Goal: Information Seeking & Learning: Check status

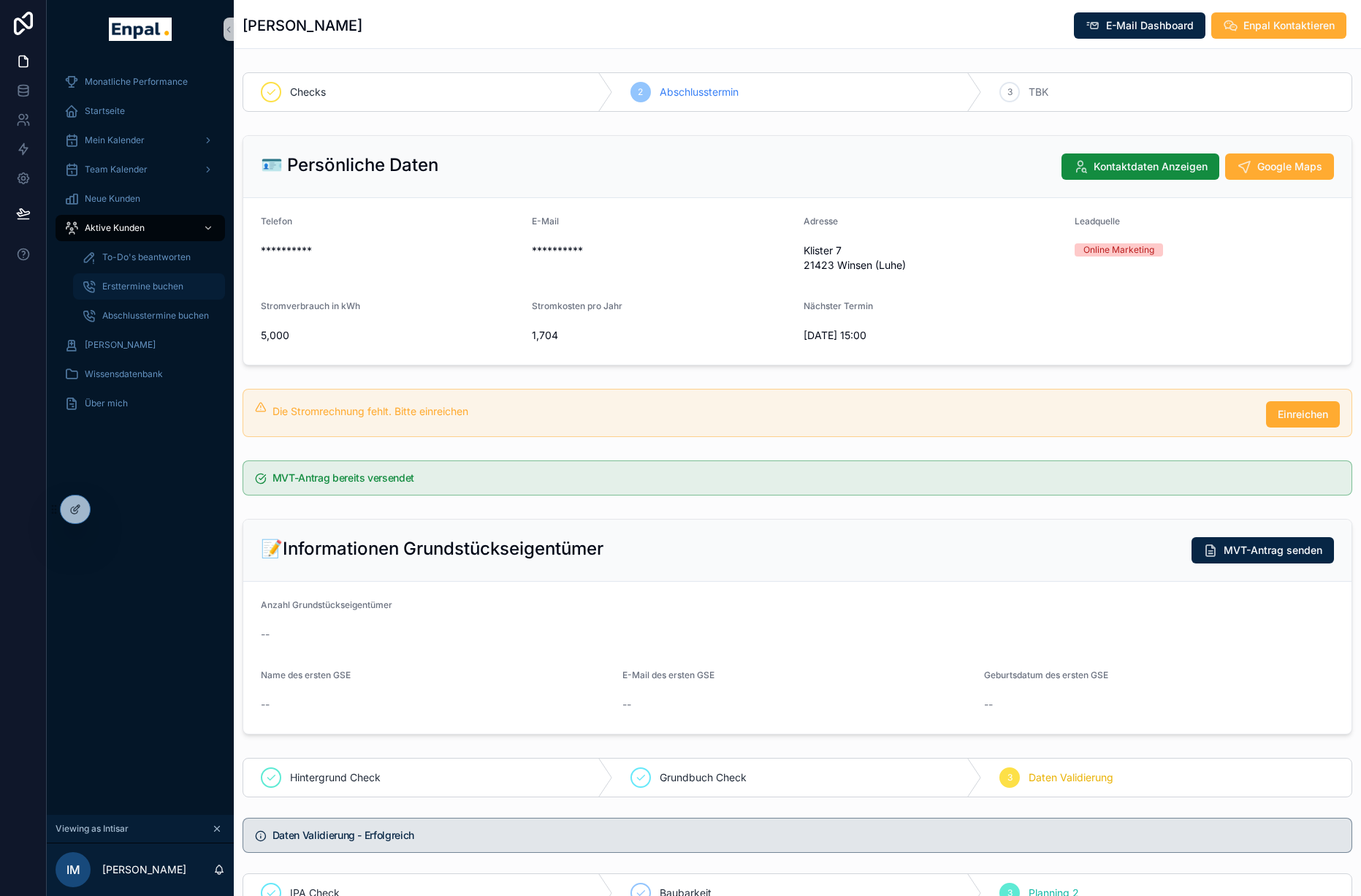
scroll to position [340, 0]
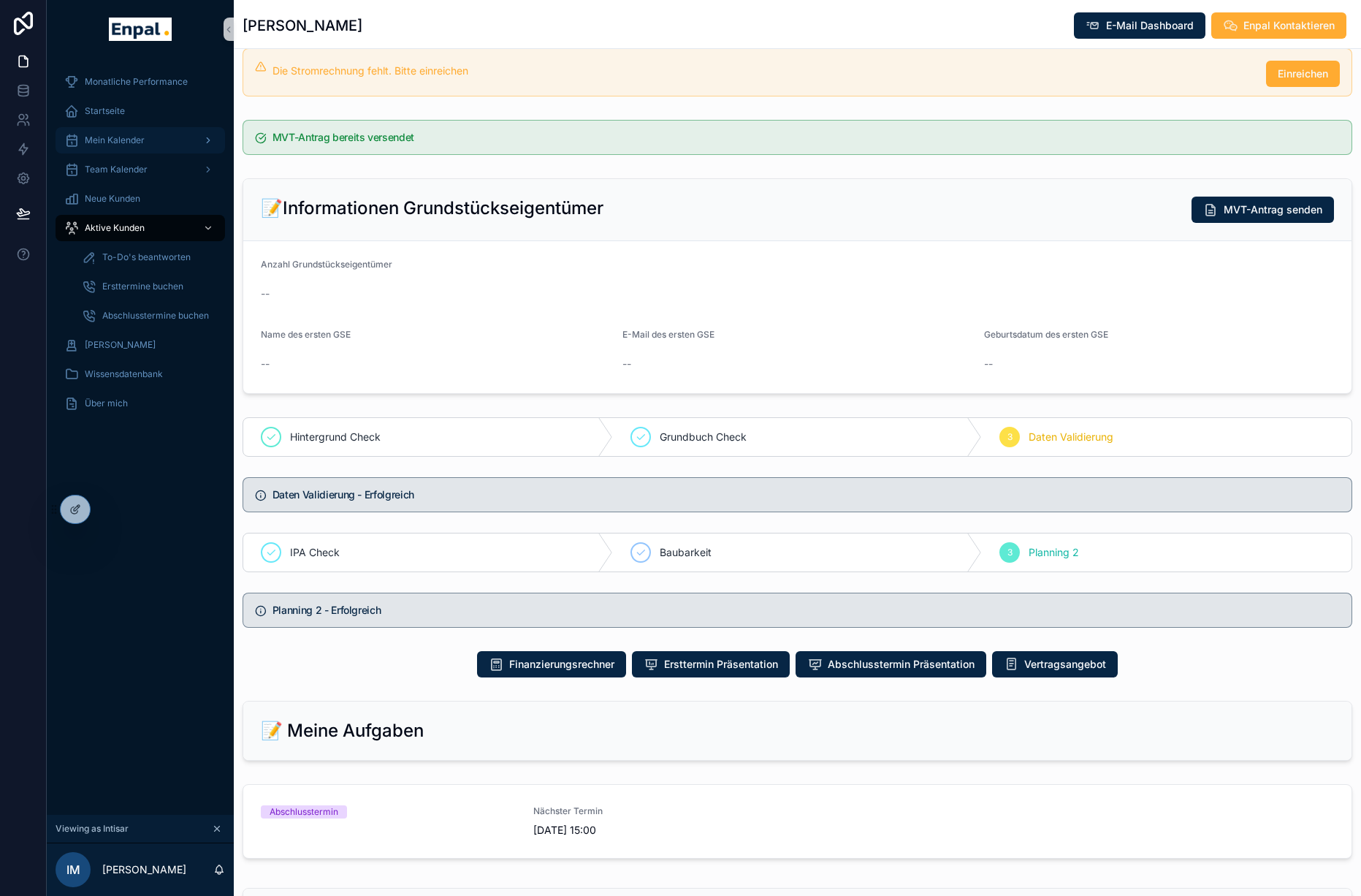
click at [132, 142] on span "Mein Kalender" at bounding box center [115, 140] width 60 height 12
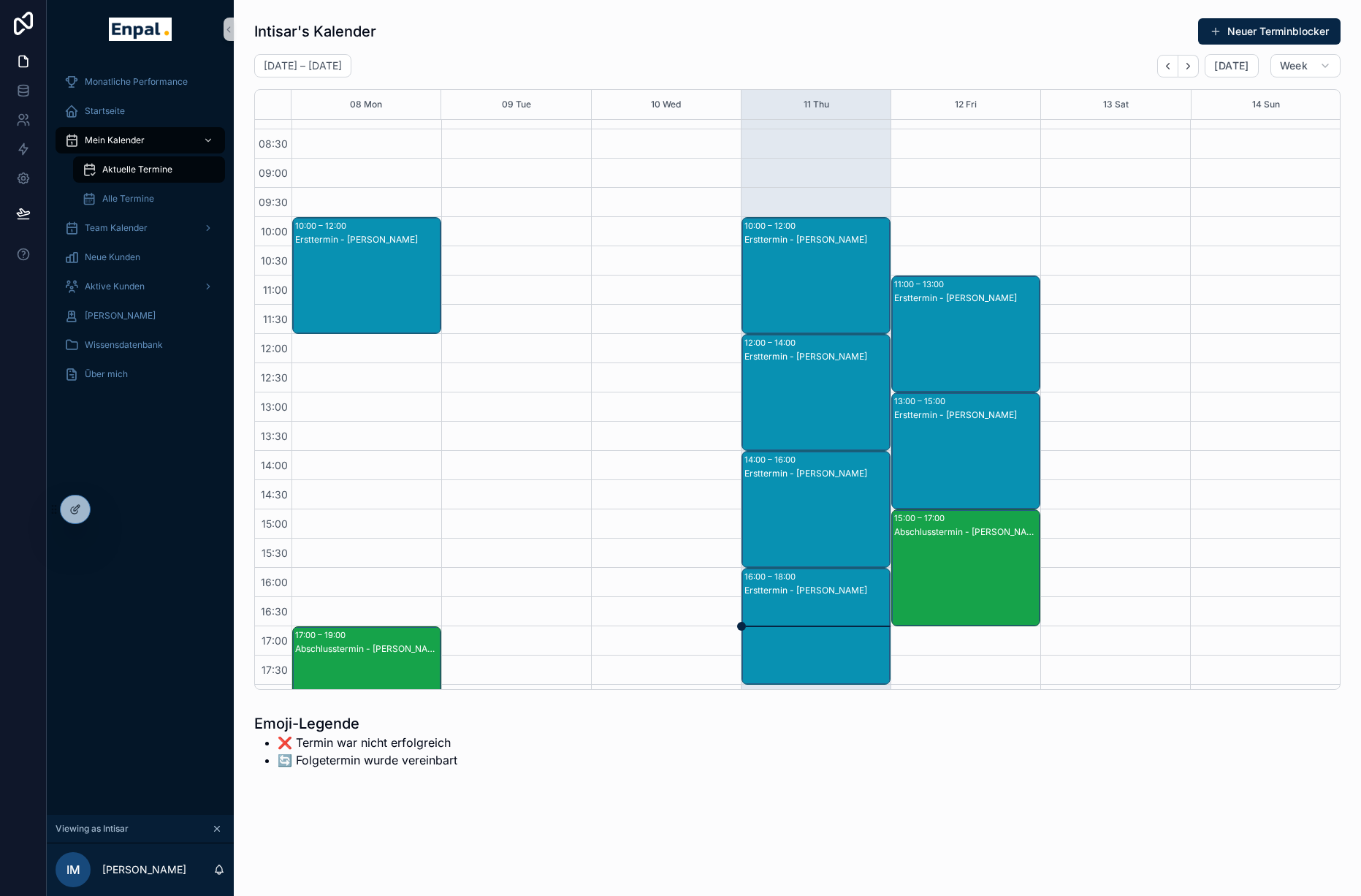
scroll to position [76, 0]
click at [1190, 66] on icon "Next" at bounding box center [1189, 66] width 11 height 11
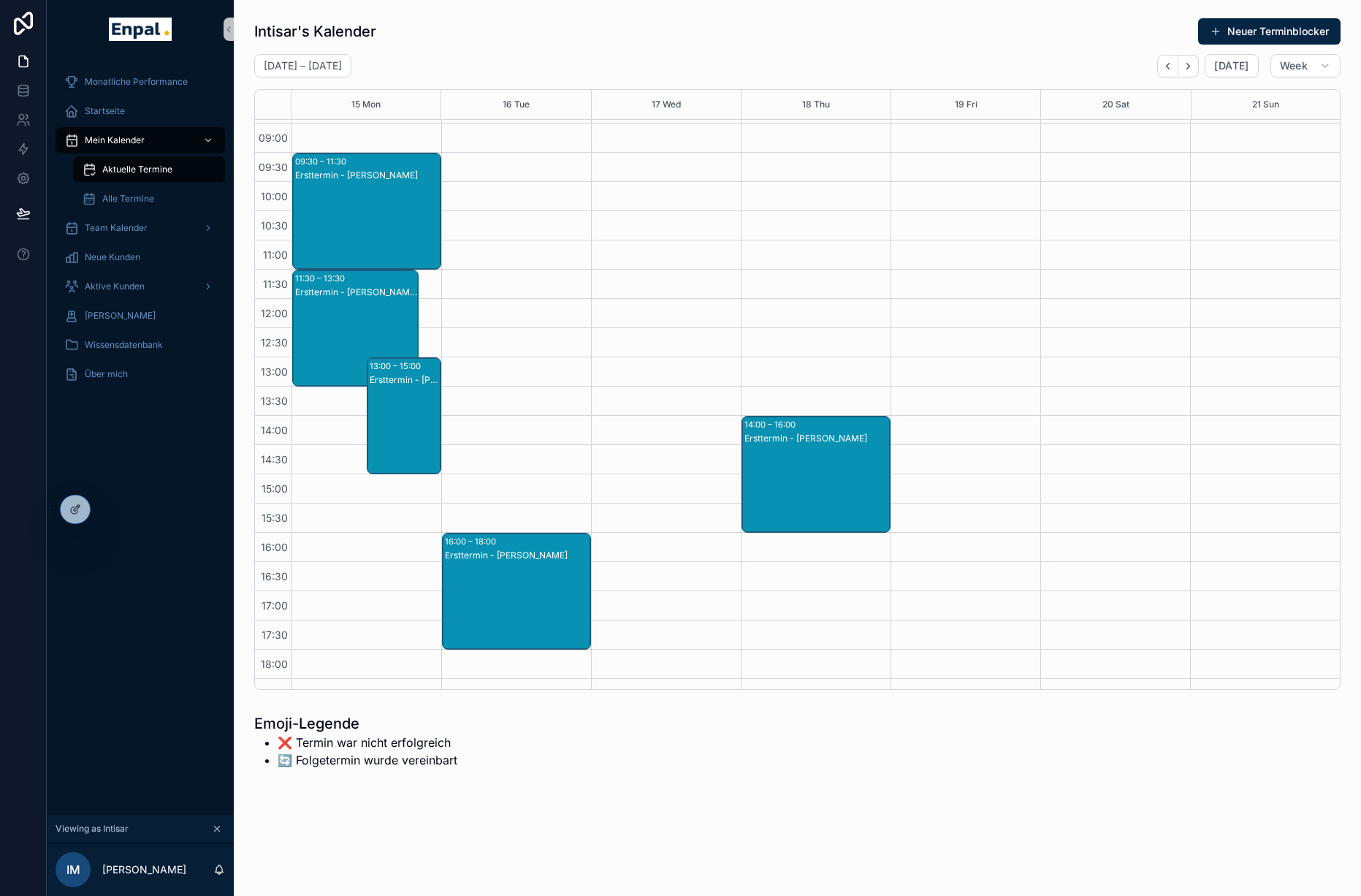
scroll to position [107, 0]
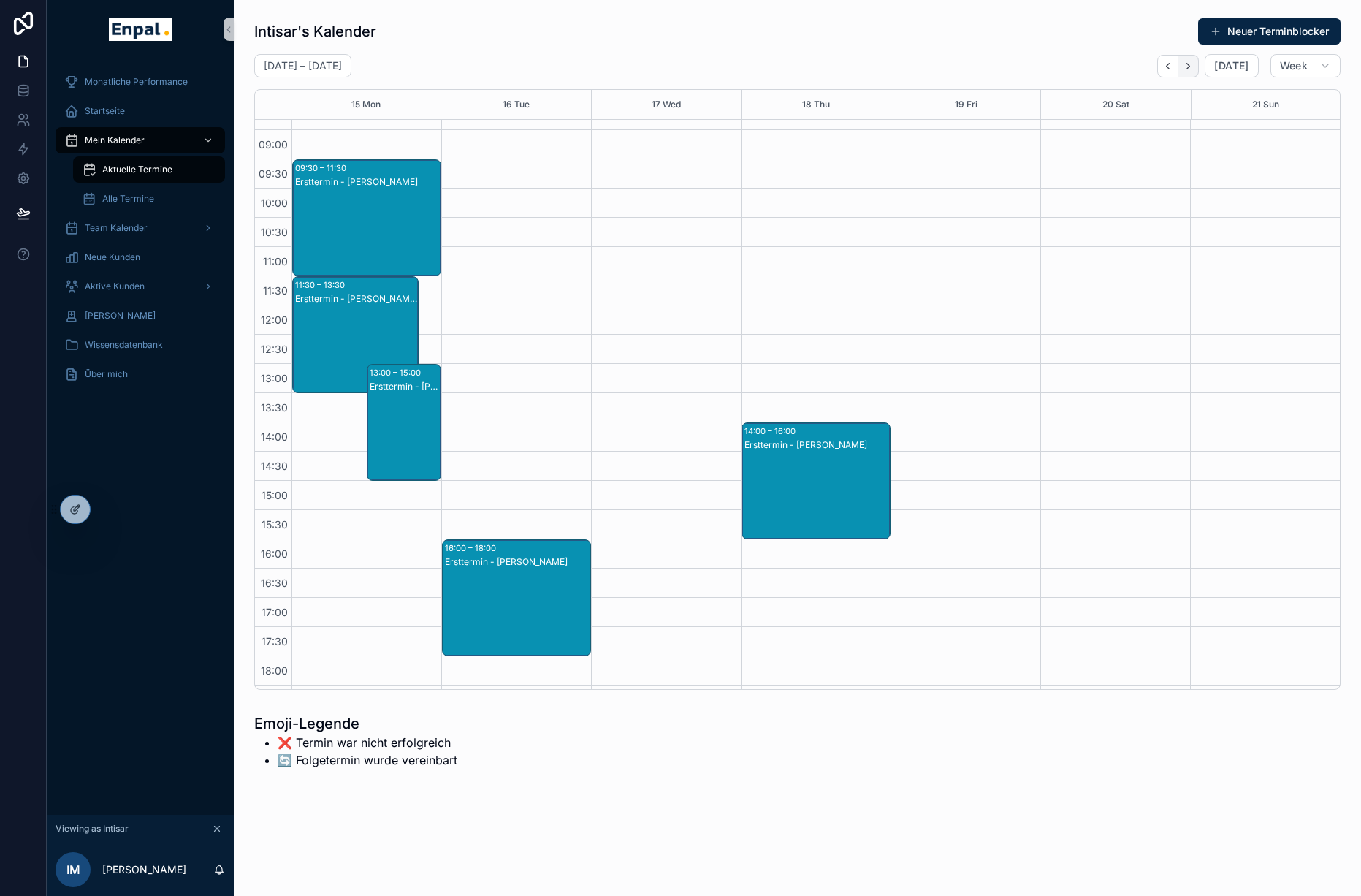
click at [1188, 68] on icon "Next" at bounding box center [1189, 66] width 11 height 11
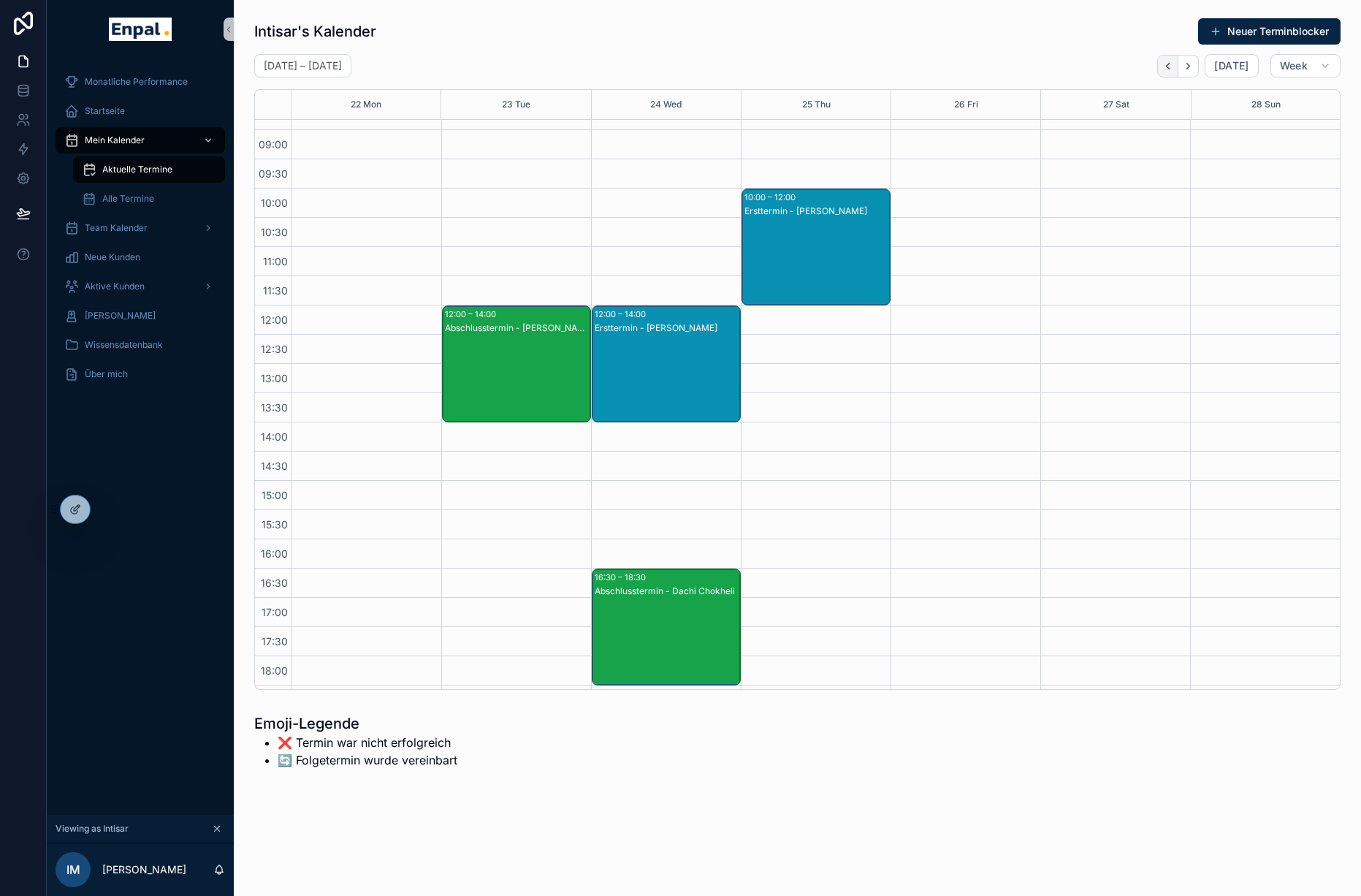
click at [1174, 68] on icon "Back" at bounding box center [1168, 66] width 11 height 11
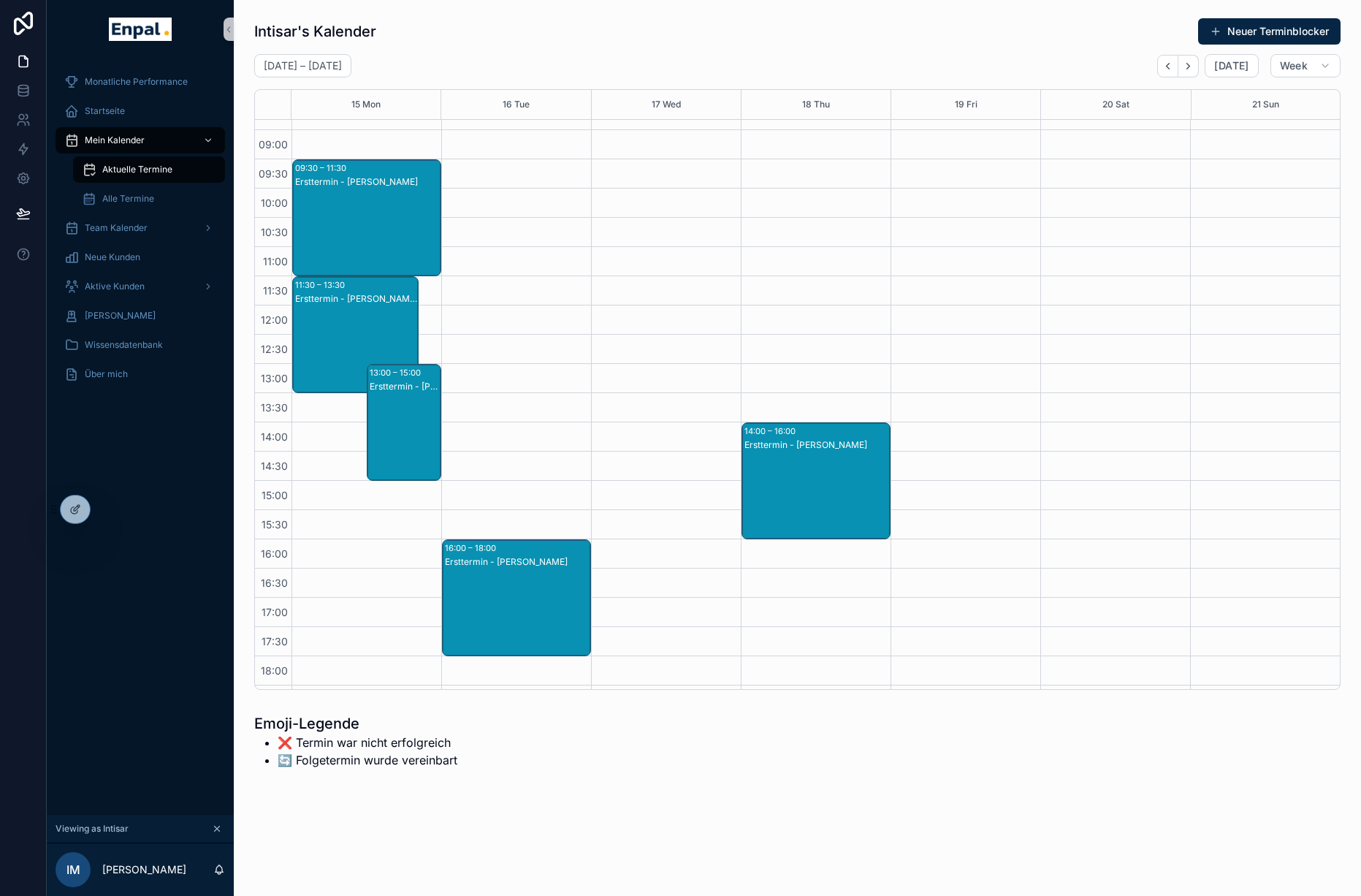
click at [1174, 68] on icon "Back" at bounding box center [1168, 66] width 11 height 11
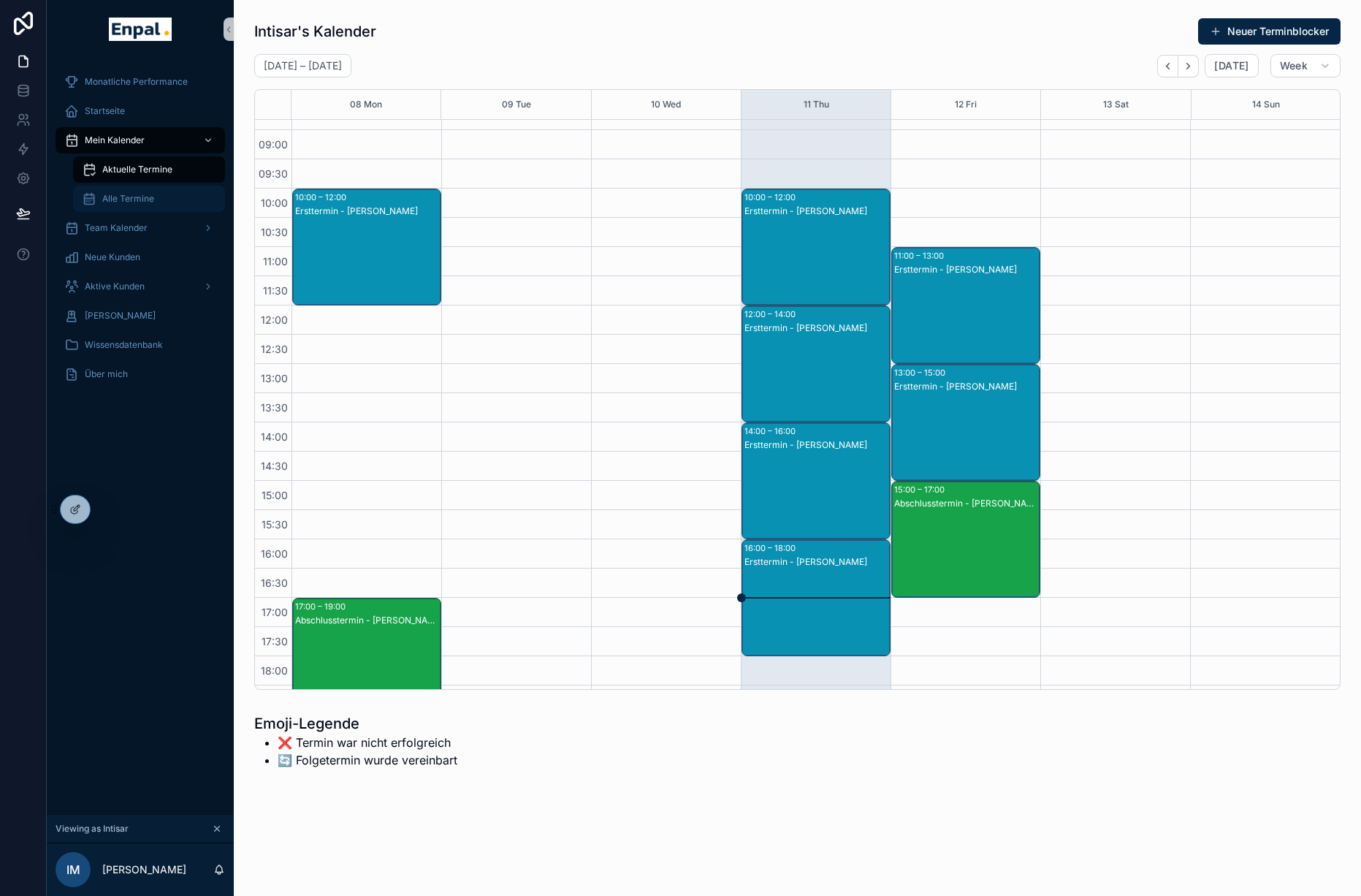
click at [140, 192] on div "Alle Termine" at bounding box center [149, 199] width 134 height 23
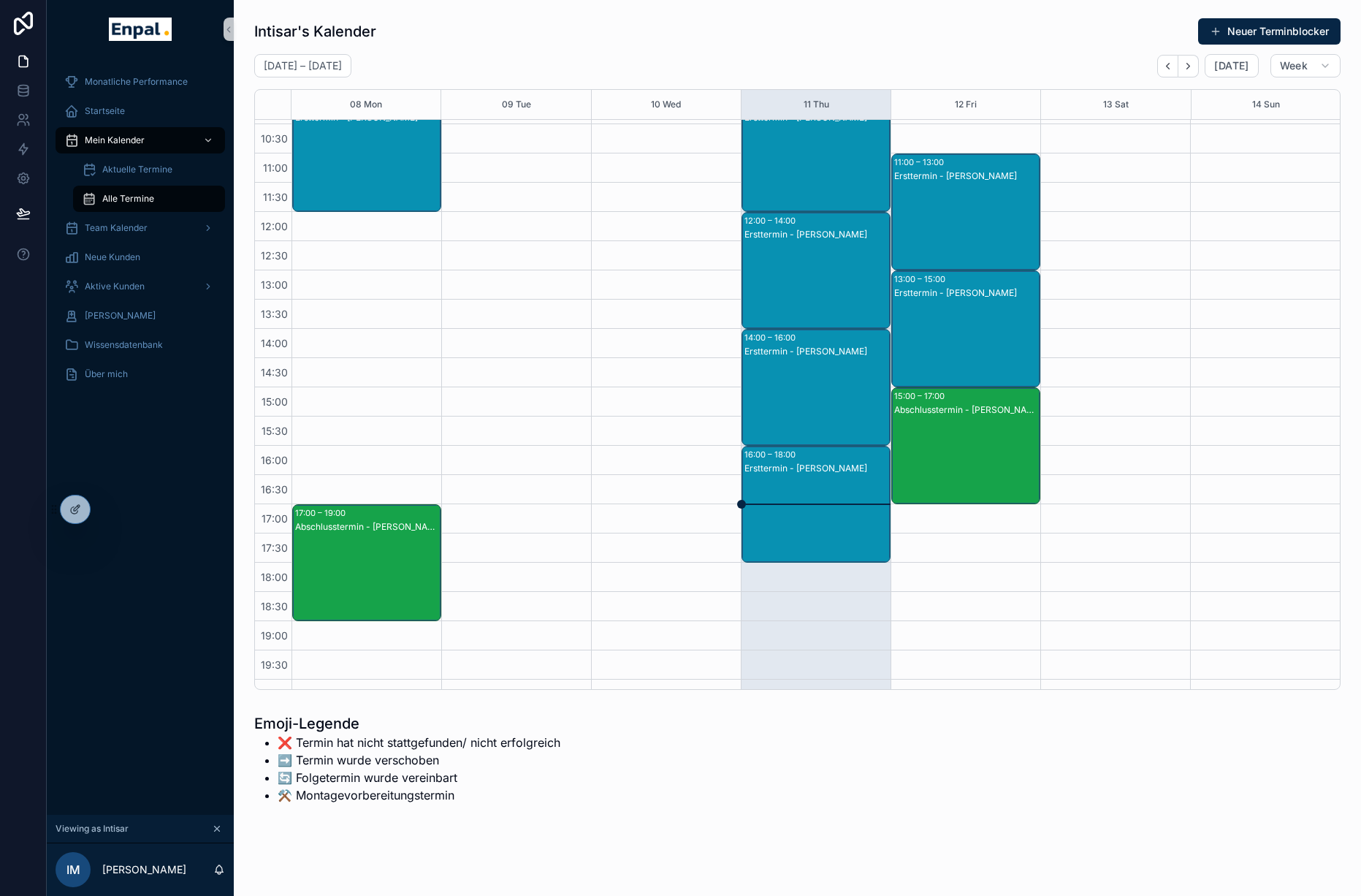
scroll to position [137, 0]
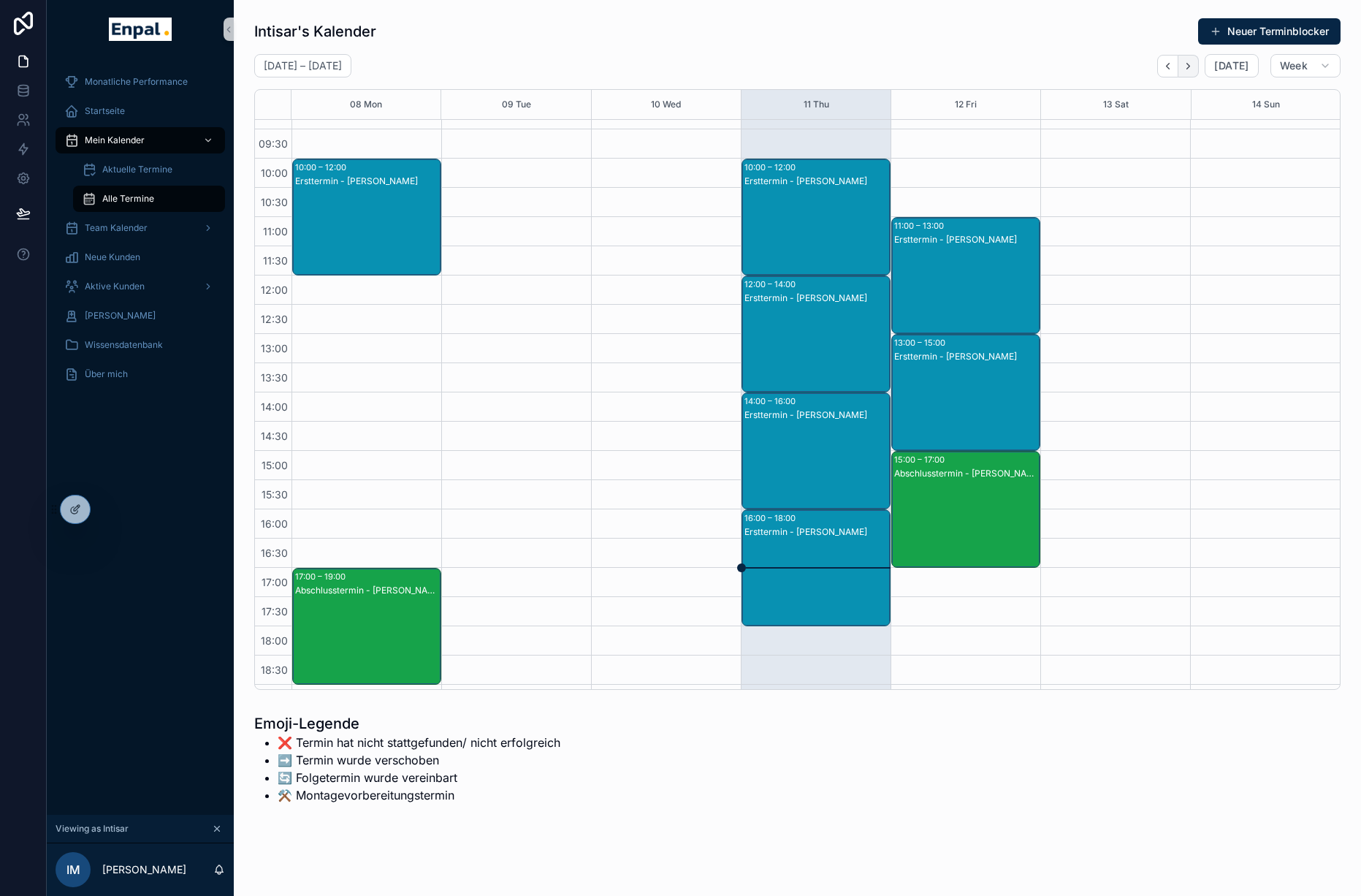
click at [1192, 63] on icon "Next" at bounding box center [1189, 66] width 11 height 11
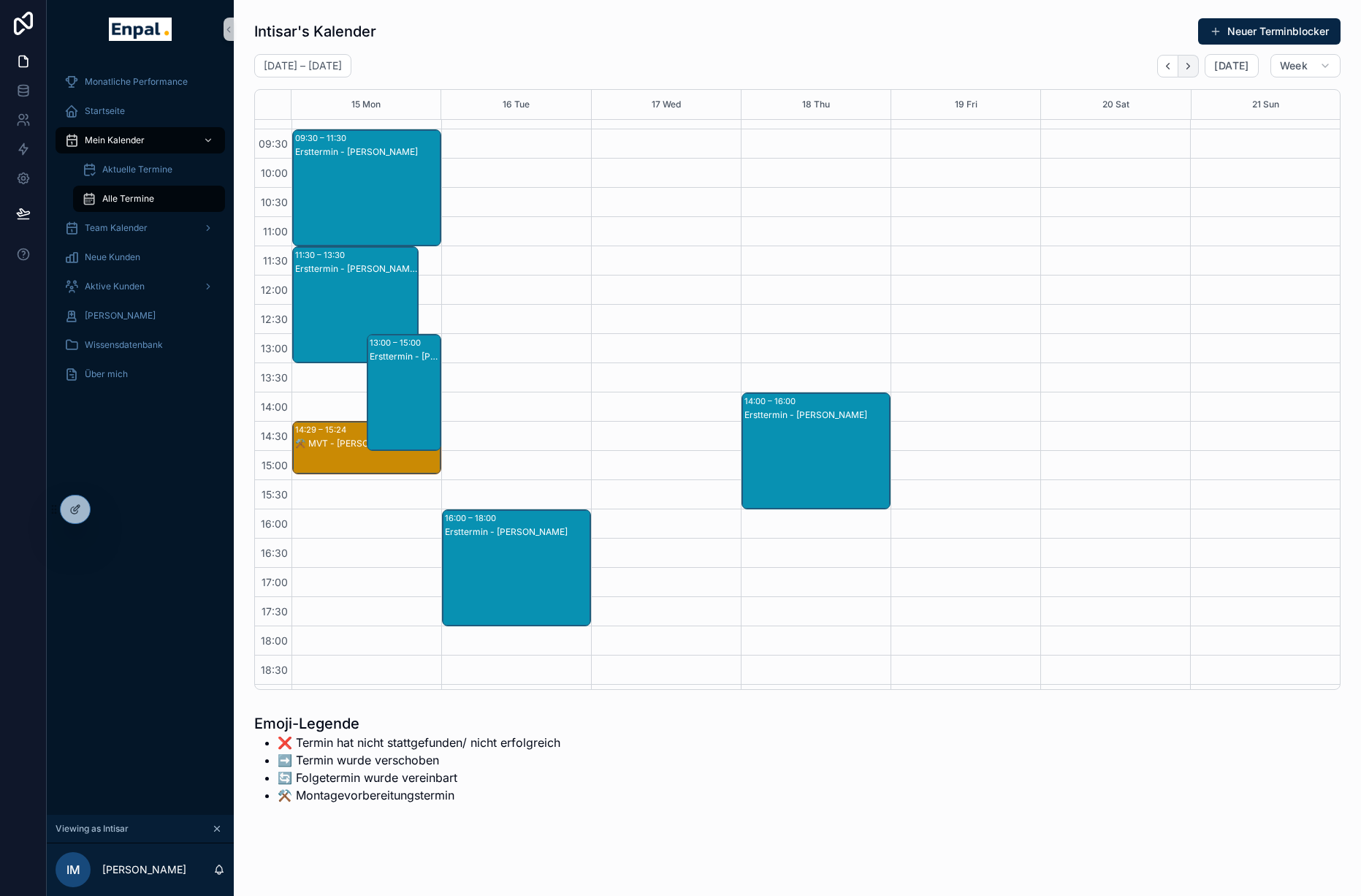
click at [1190, 64] on icon "Next" at bounding box center [1189, 66] width 3 height 5
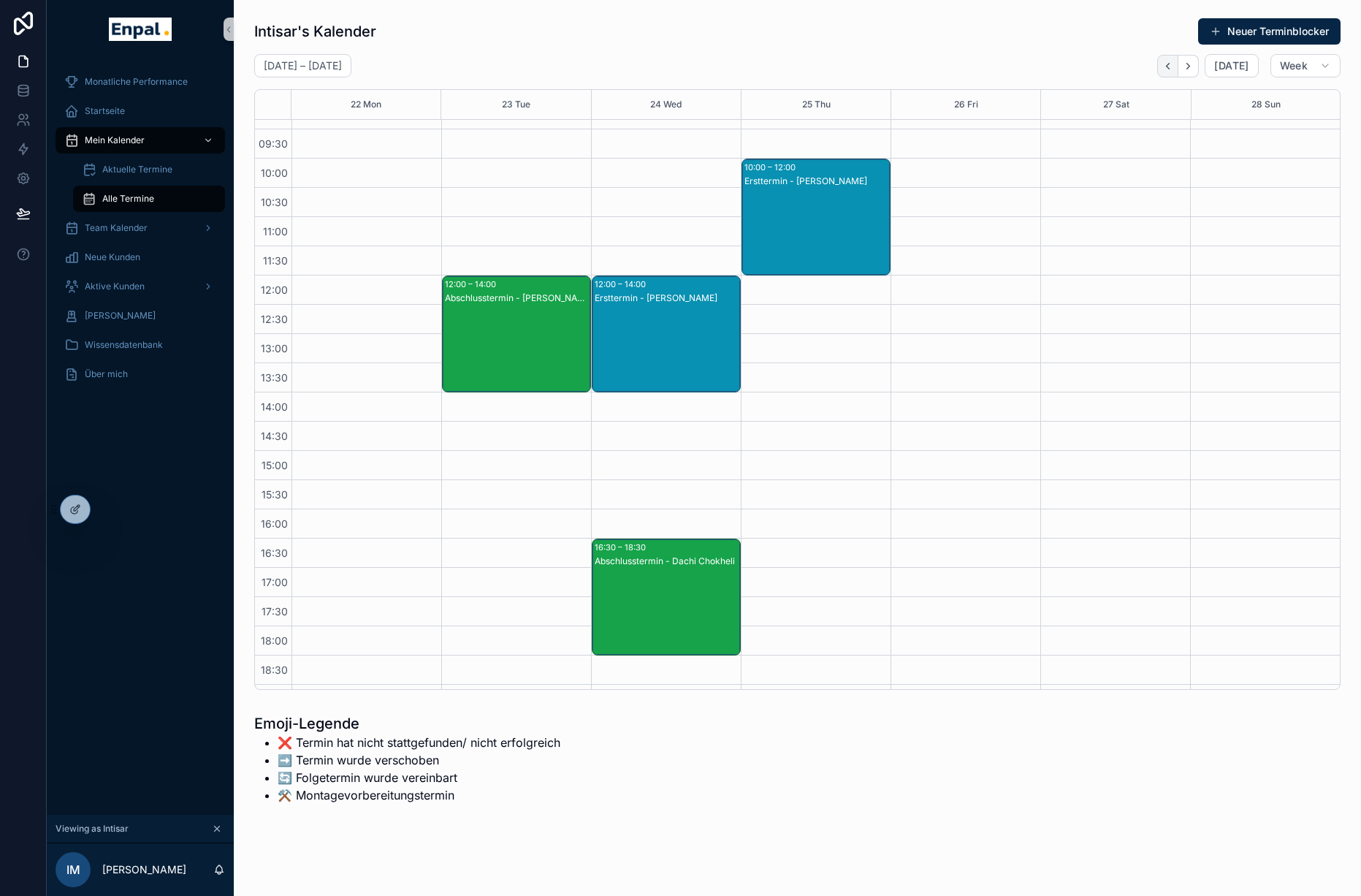
click at [1174, 65] on icon "Back" at bounding box center [1168, 66] width 11 height 11
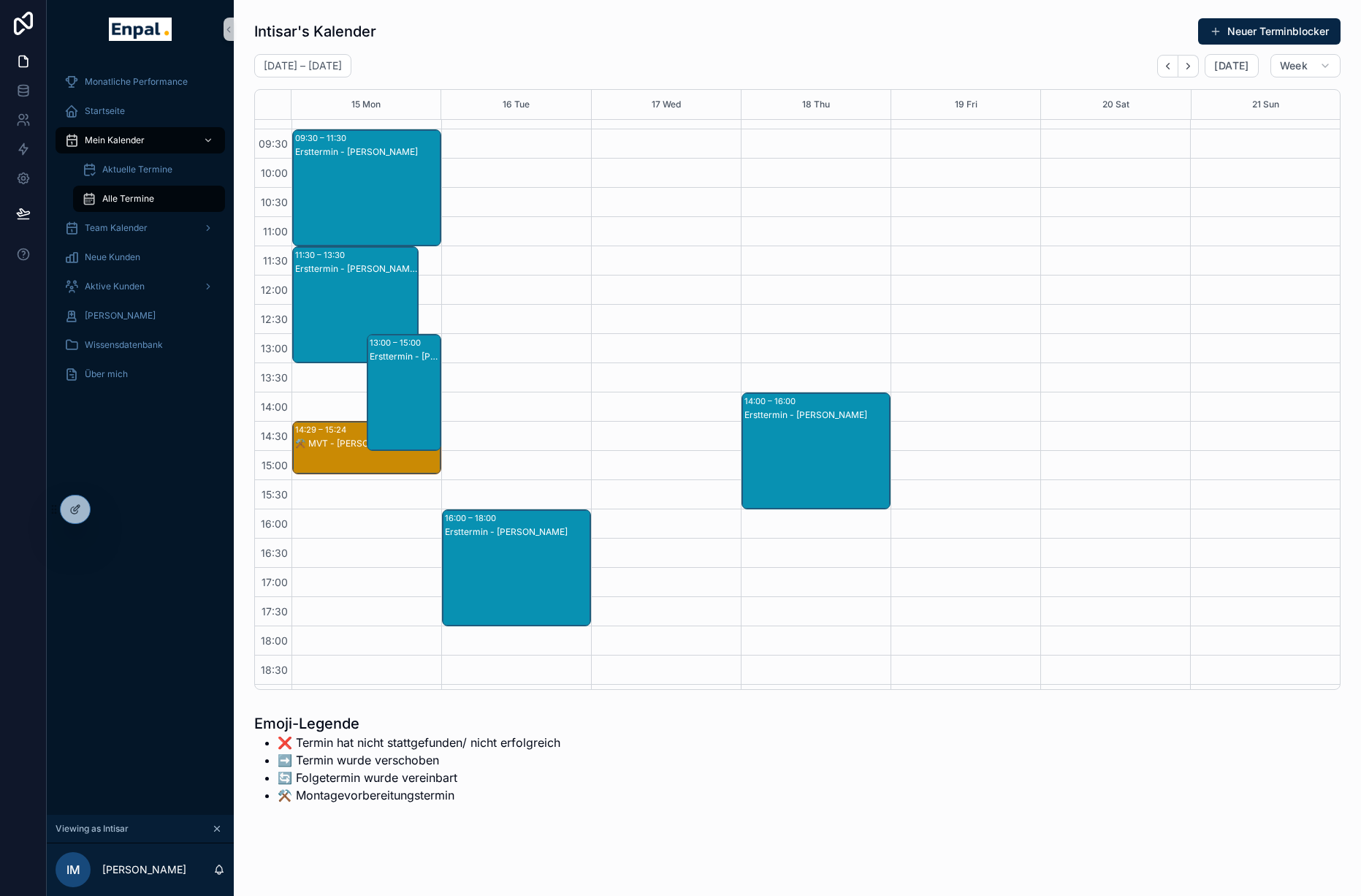
click at [1174, 65] on icon "Back" at bounding box center [1168, 66] width 11 height 11
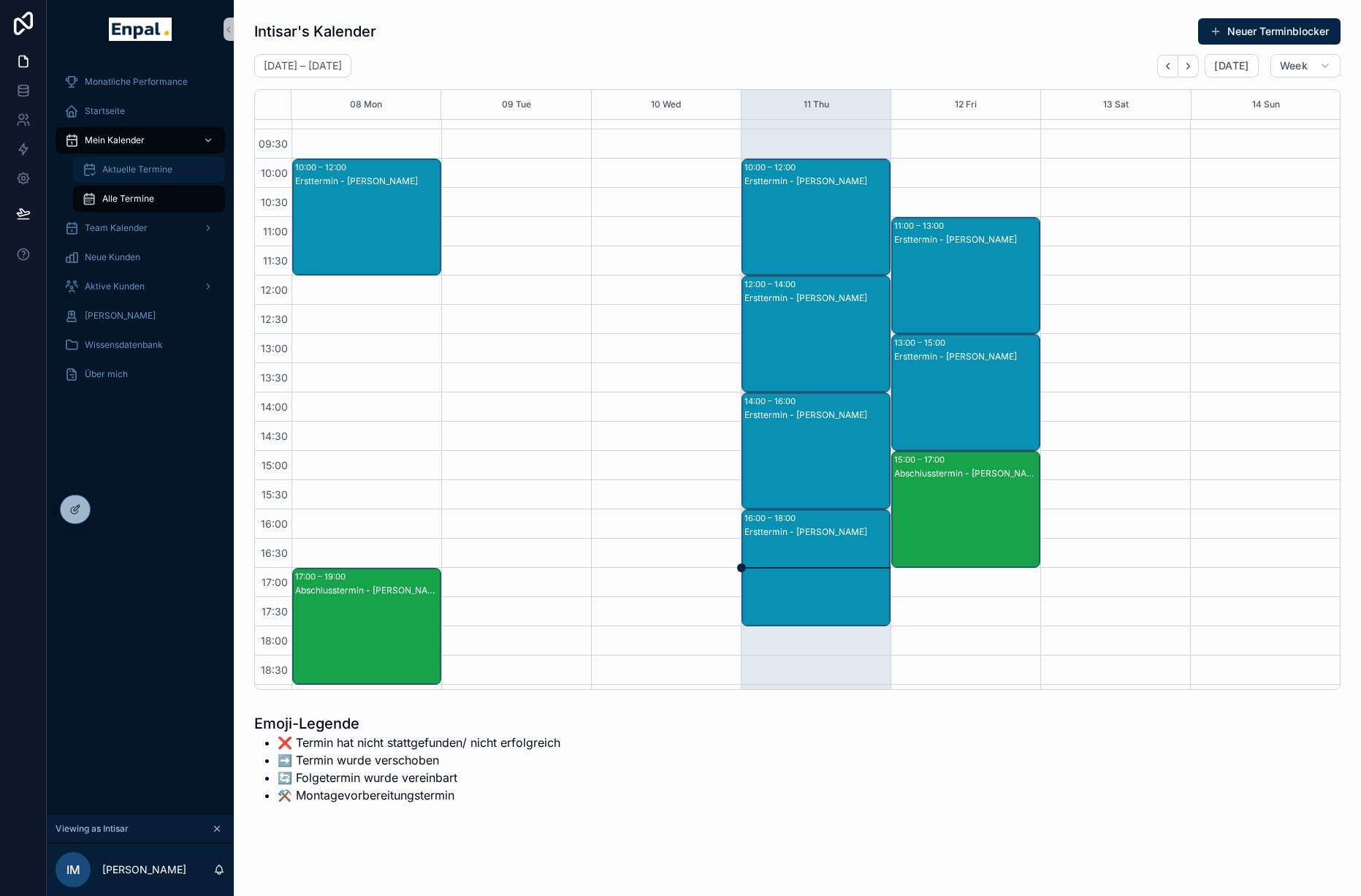
click at [145, 182] on link "Aktuelle Termine" at bounding box center [149, 169] width 152 height 27
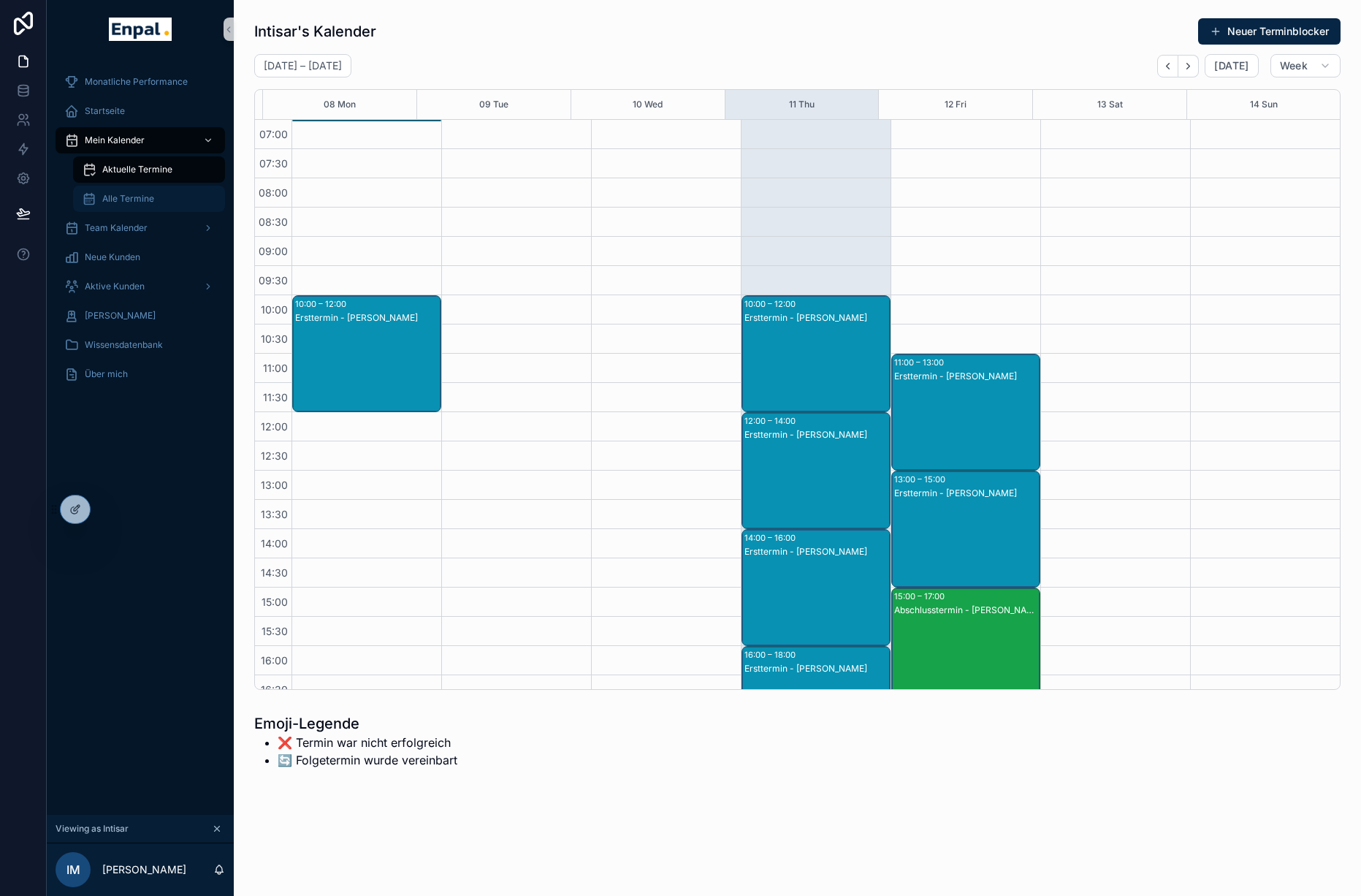
scroll to position [308, 0]
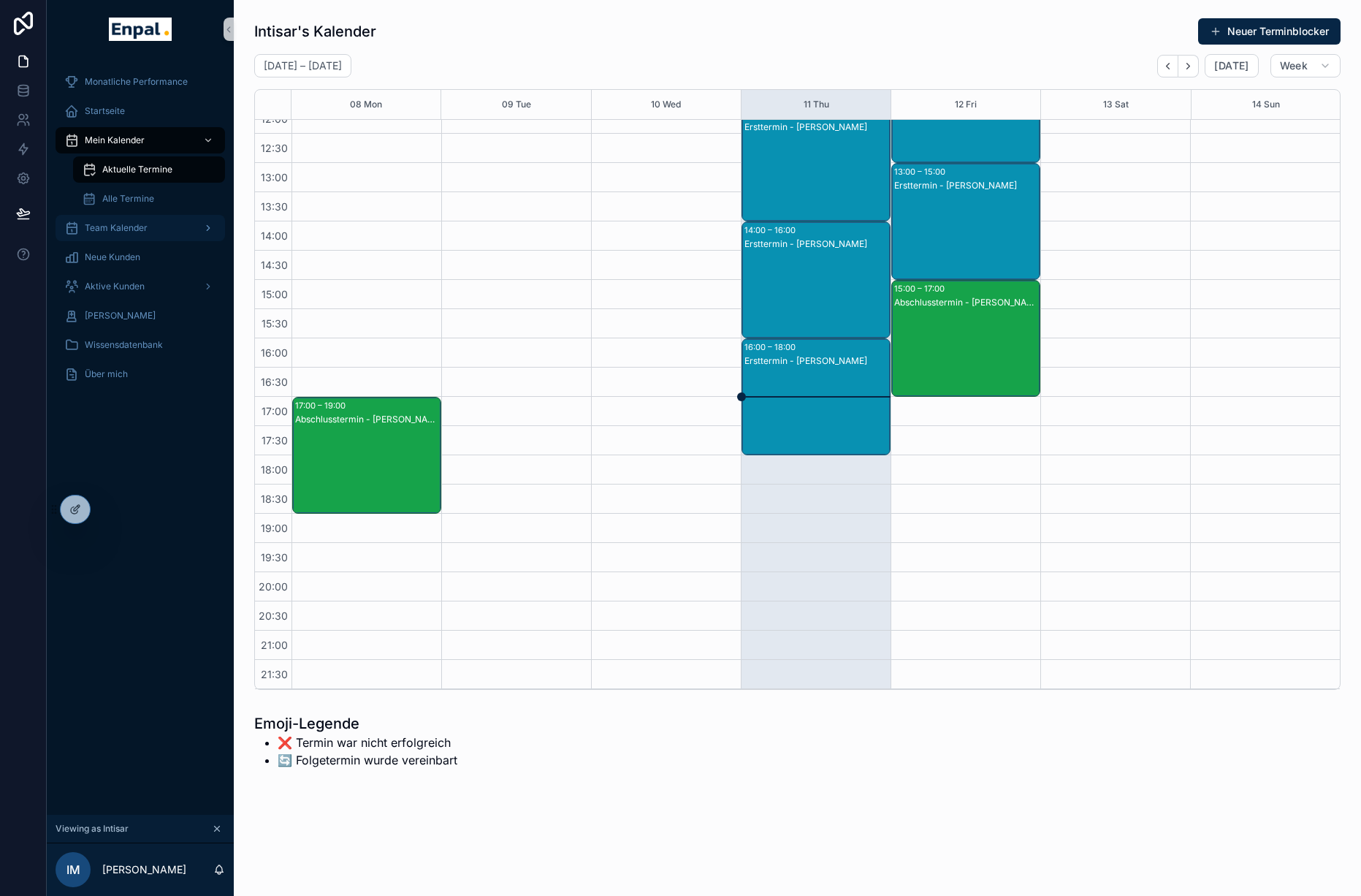
click at [137, 229] on span "Team Kalender" at bounding box center [116, 228] width 63 height 12
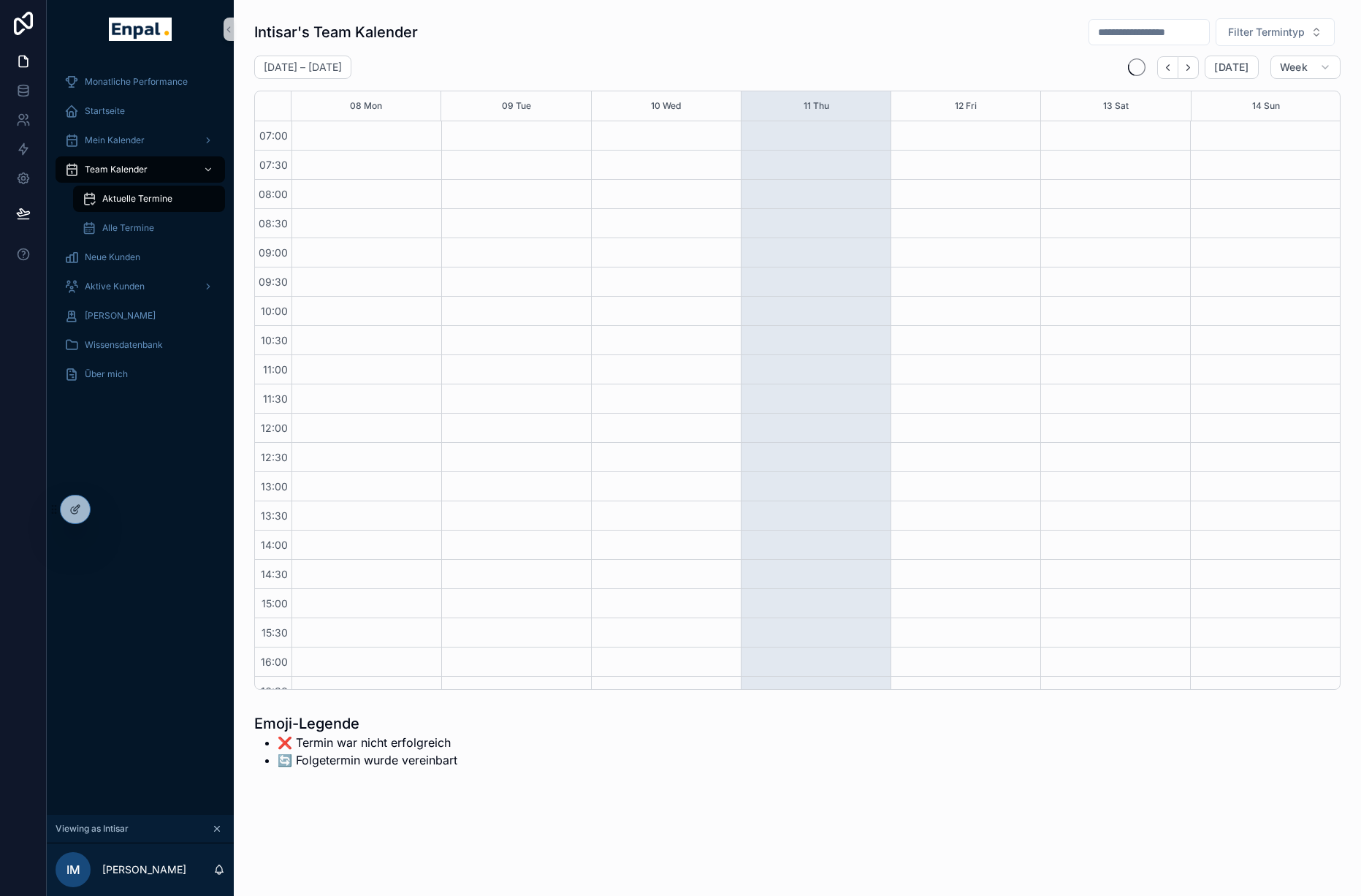
scroll to position [309, 0]
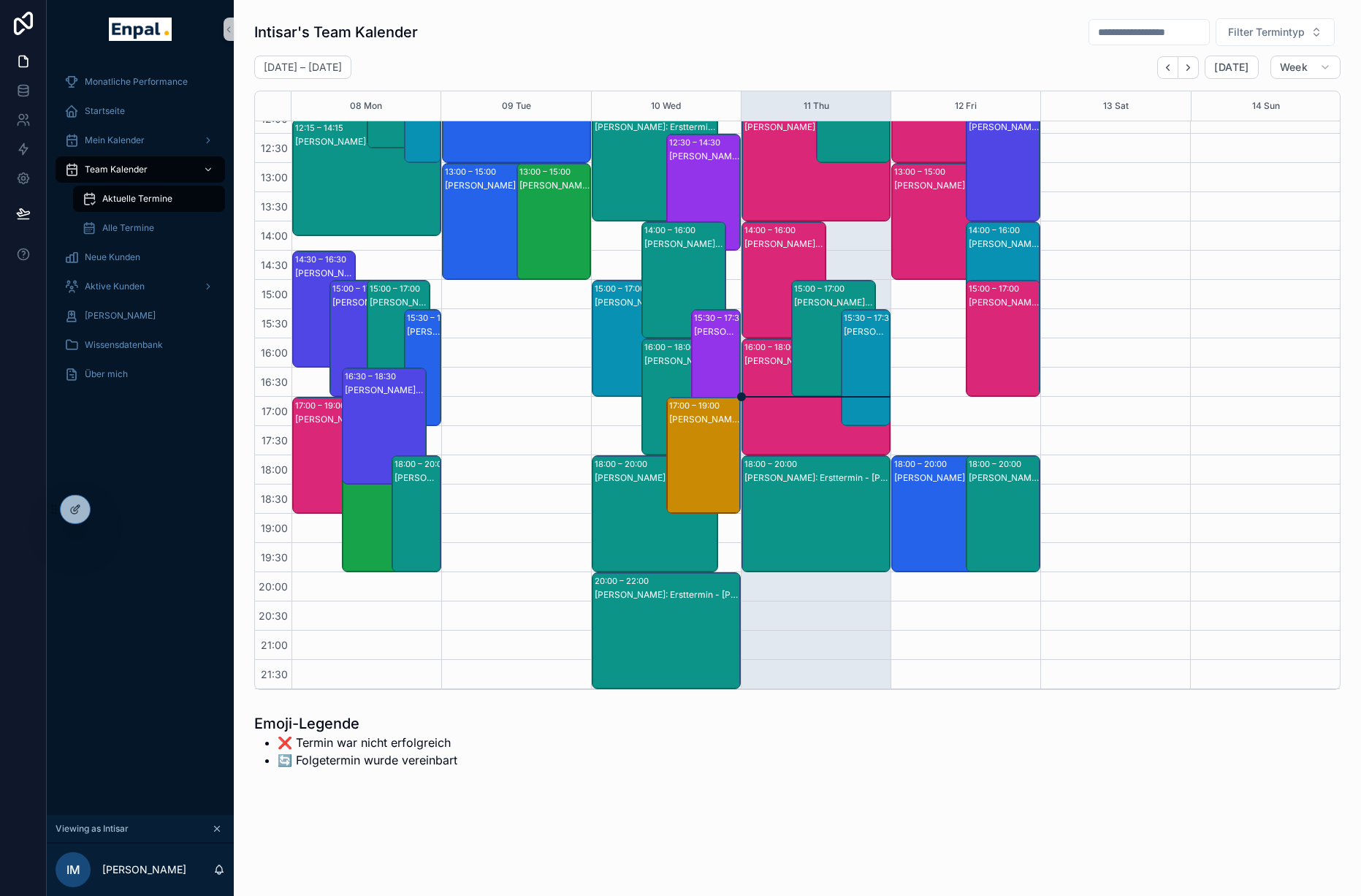
click at [1235, 46] on div "Filter Termintyp" at bounding box center [1209, 31] width 264 height 29
click at [1208, 34] on input "scrollable content" at bounding box center [1150, 32] width 120 height 20
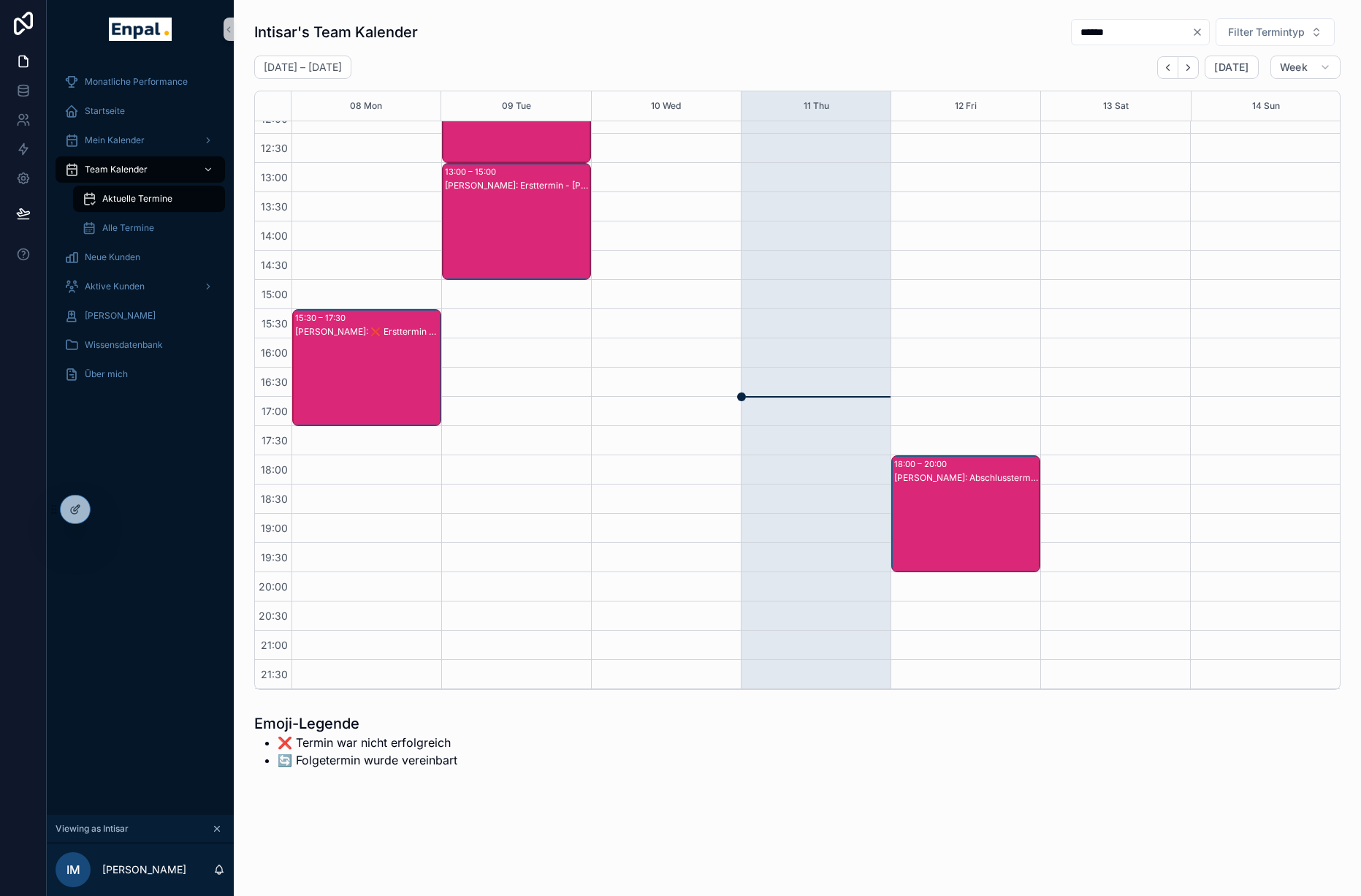
type input "******"
drag, startPoint x: 1017, startPoint y: 44, endPoint x: 961, endPoint y: 38, distance: 56.3
click at [961, 38] on div "Intisar's Team Kalender ****** Filter Termintyp" at bounding box center [798, 31] width 1086 height 29
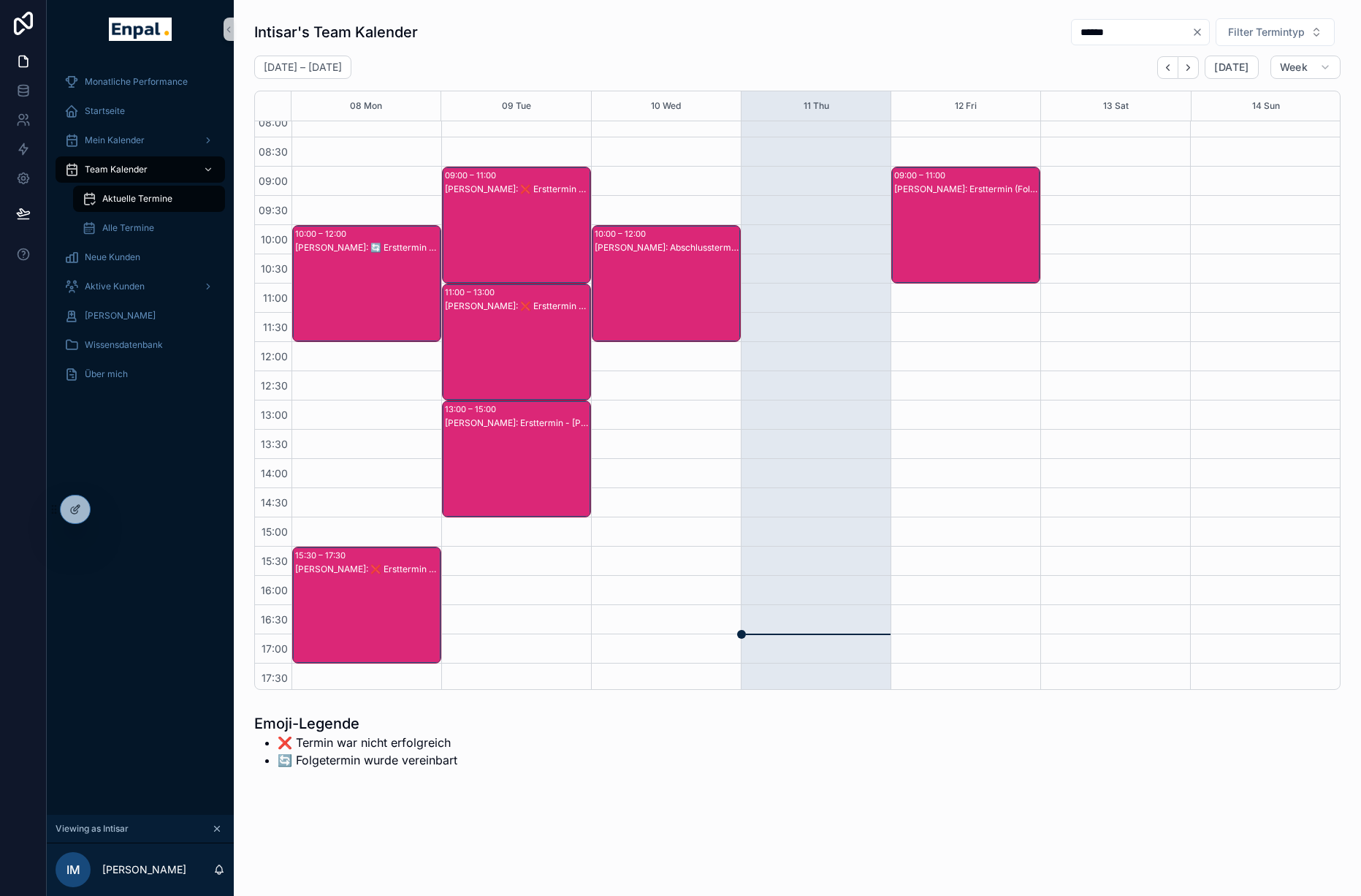
scroll to position [68, 0]
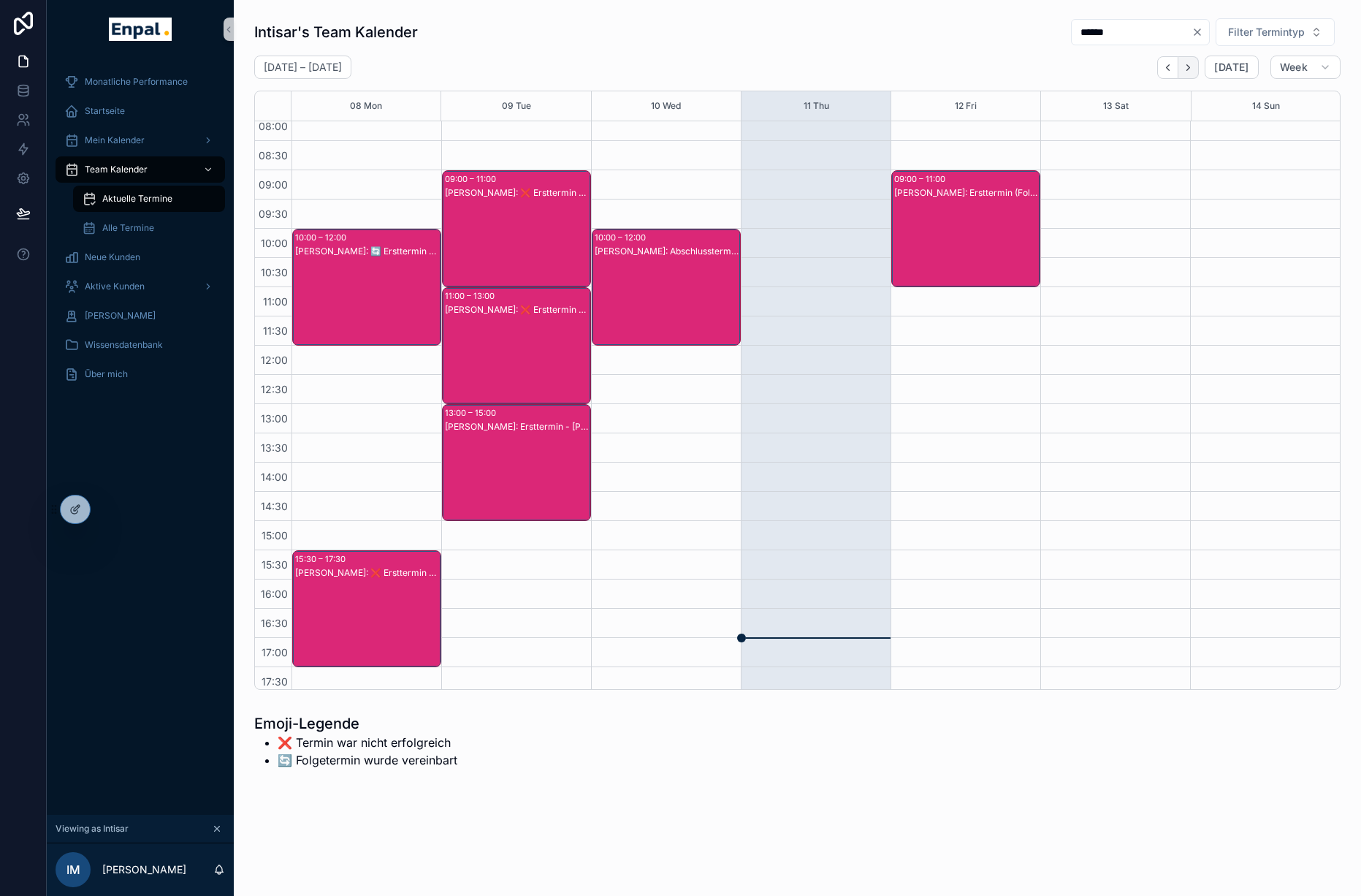
click at [1190, 68] on icon "Next" at bounding box center [1189, 66] width 3 height 5
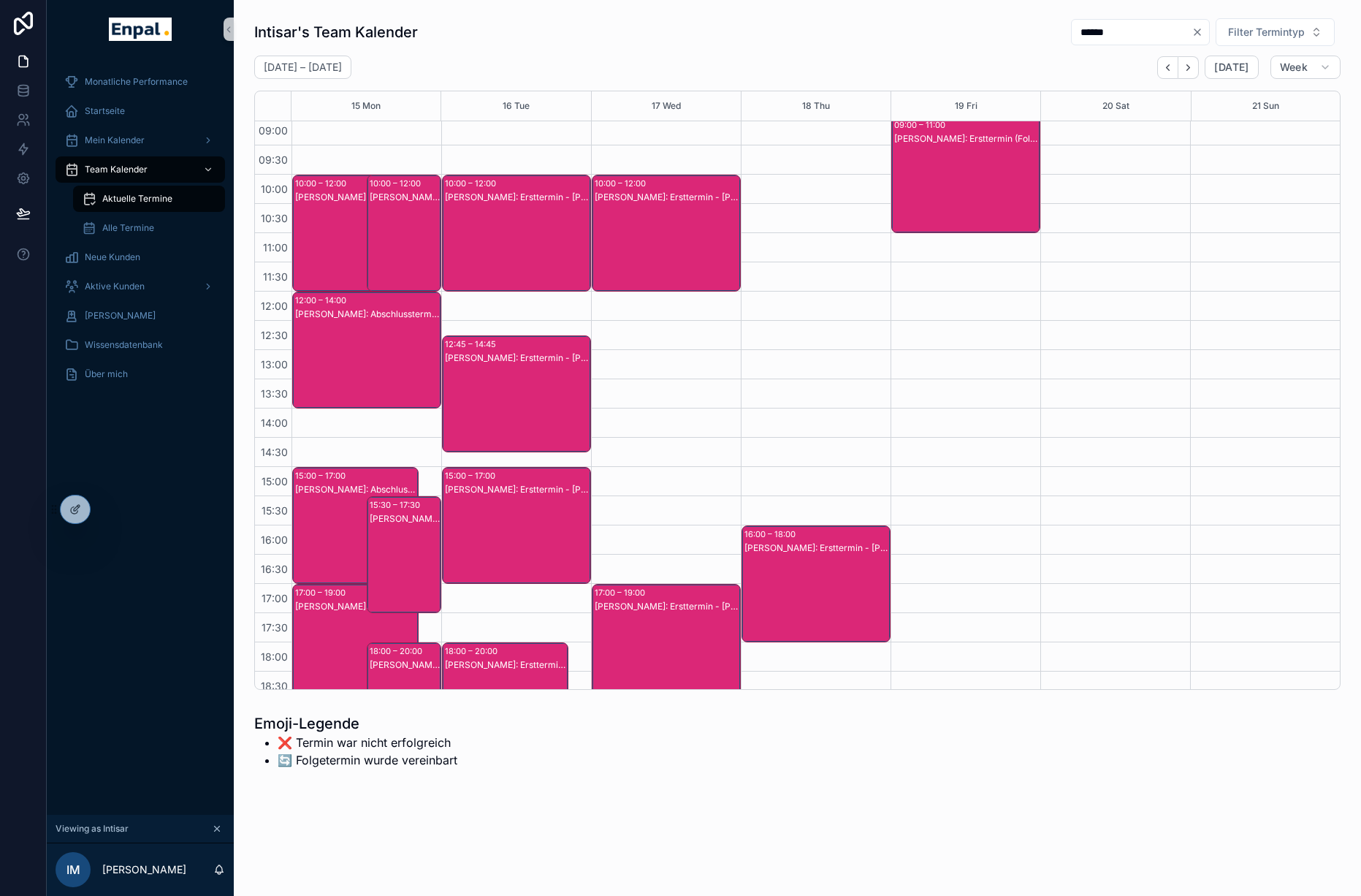
scroll to position [102, 0]
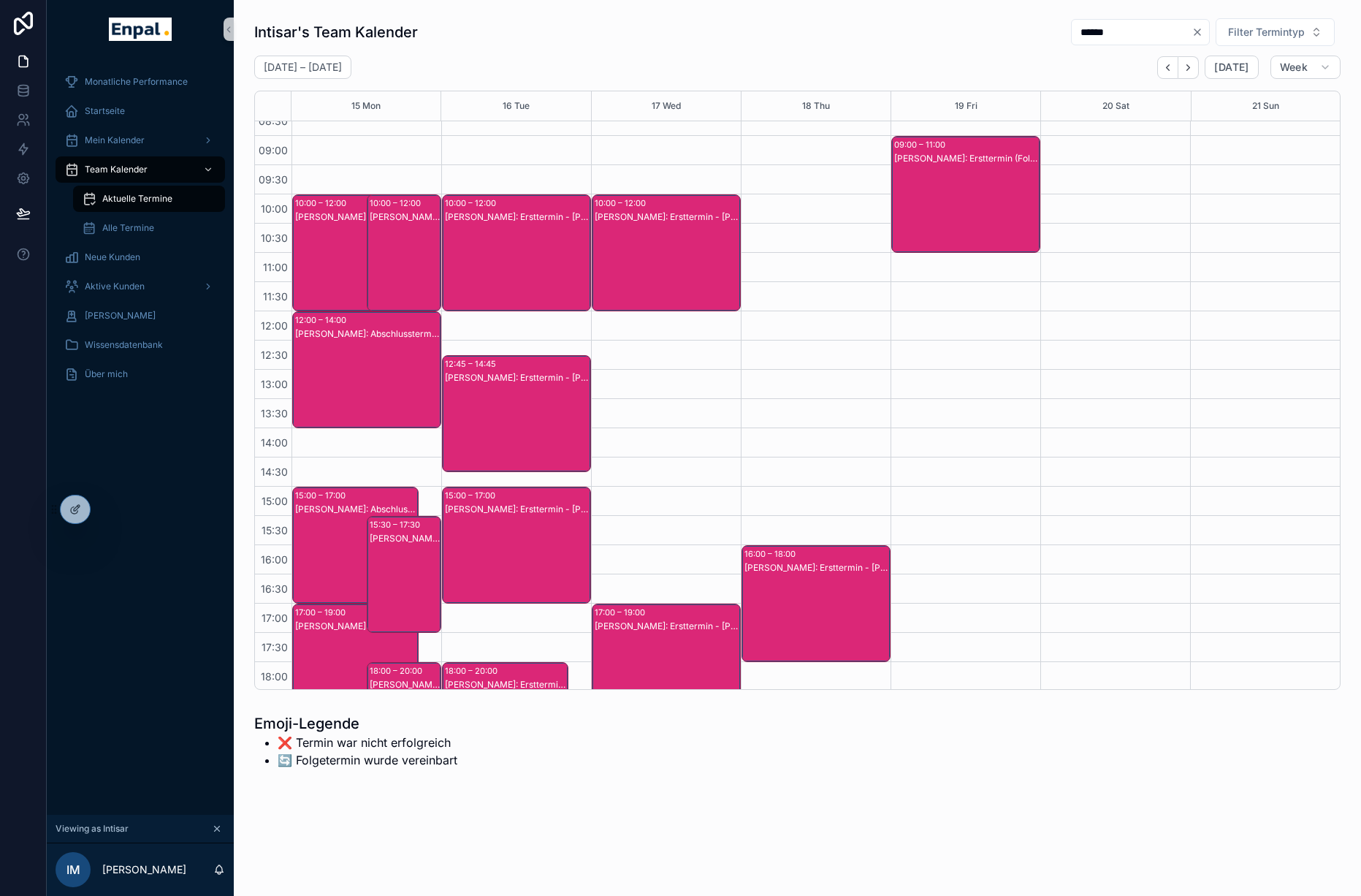
click at [383, 233] on div "[PERSON_NAME]: Ersttermin - [PERSON_NAME]" at bounding box center [405, 268] width 70 height 114
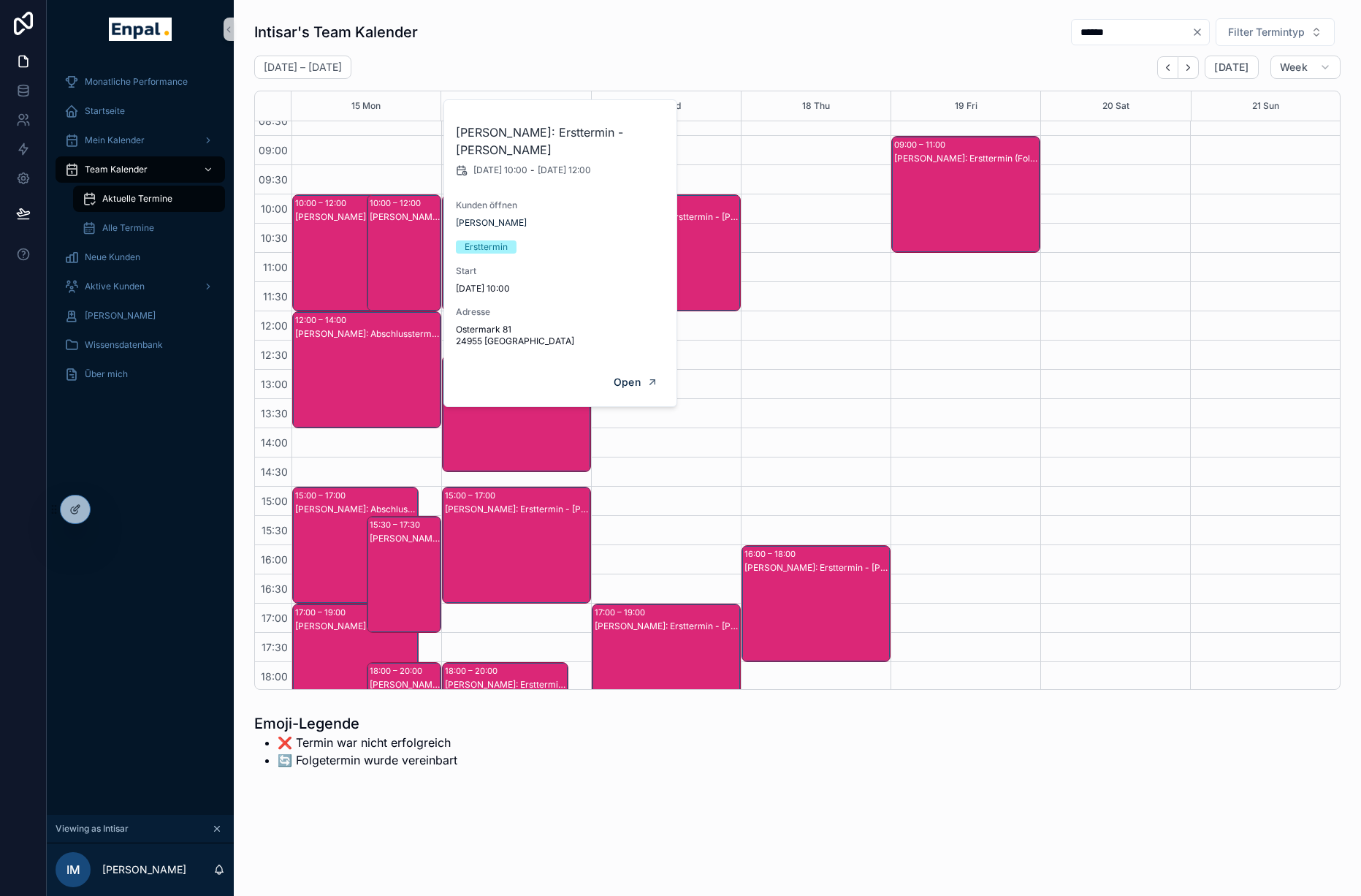
click at [336, 235] on div "[PERSON_NAME]: Abschlusstermin - [PERSON_NAME]" at bounding box center [356, 268] width 122 height 114
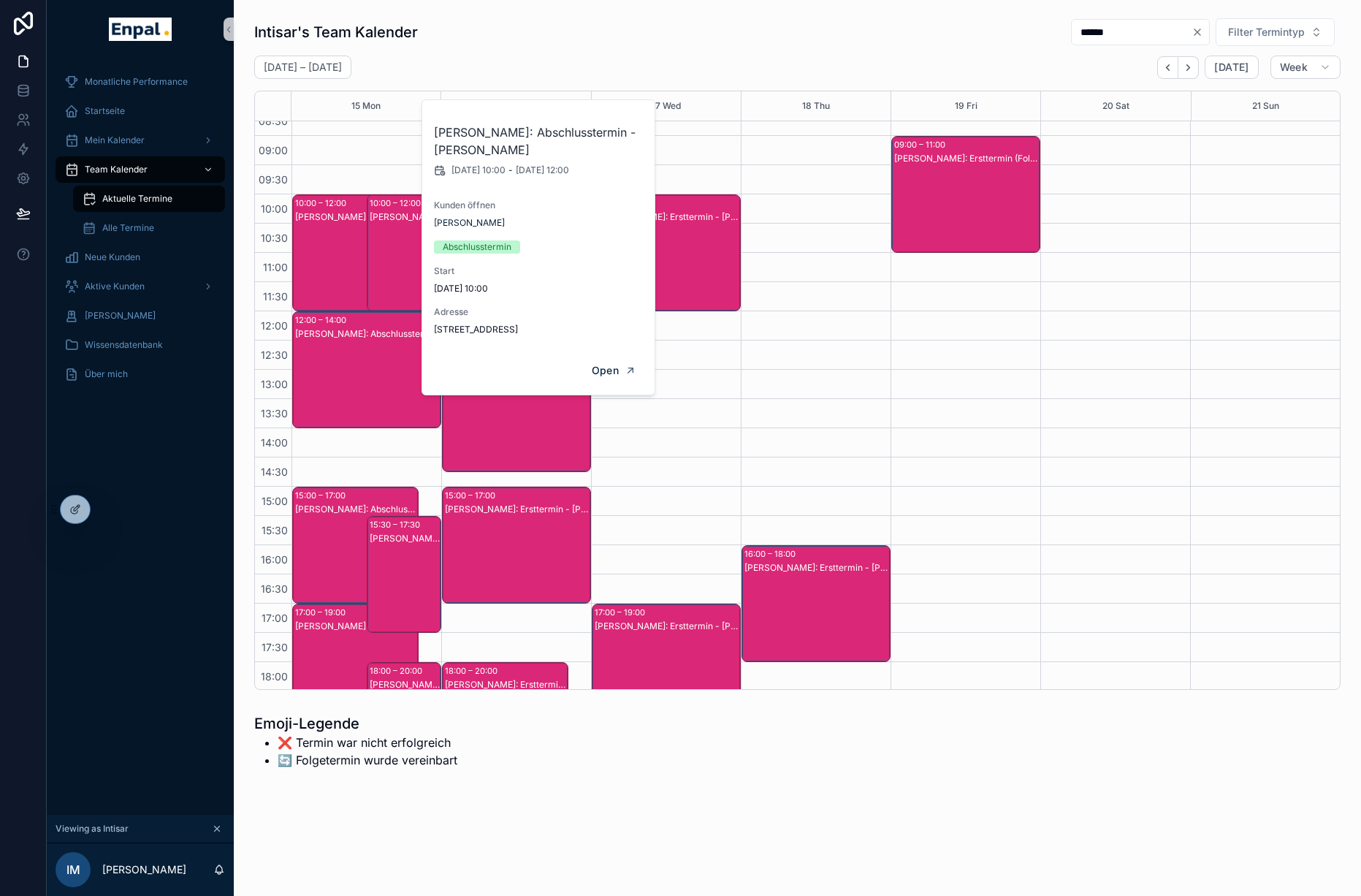
click at [385, 235] on div "[PERSON_NAME]: Ersttermin - [PERSON_NAME]" at bounding box center [405, 268] width 70 height 114
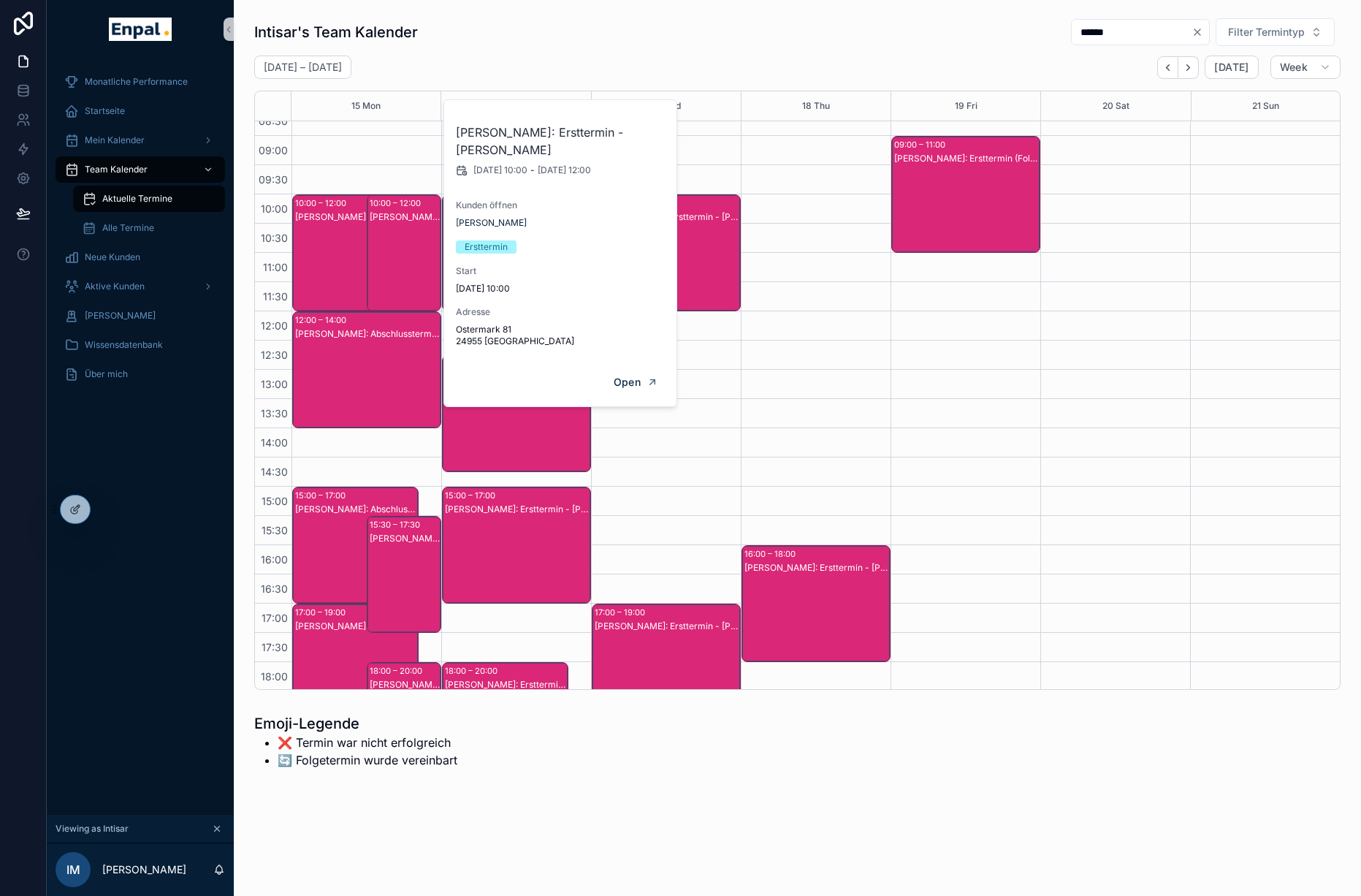
click at [338, 235] on div "[PERSON_NAME]: Abschlusstermin - [PERSON_NAME]" at bounding box center [356, 268] width 122 height 114
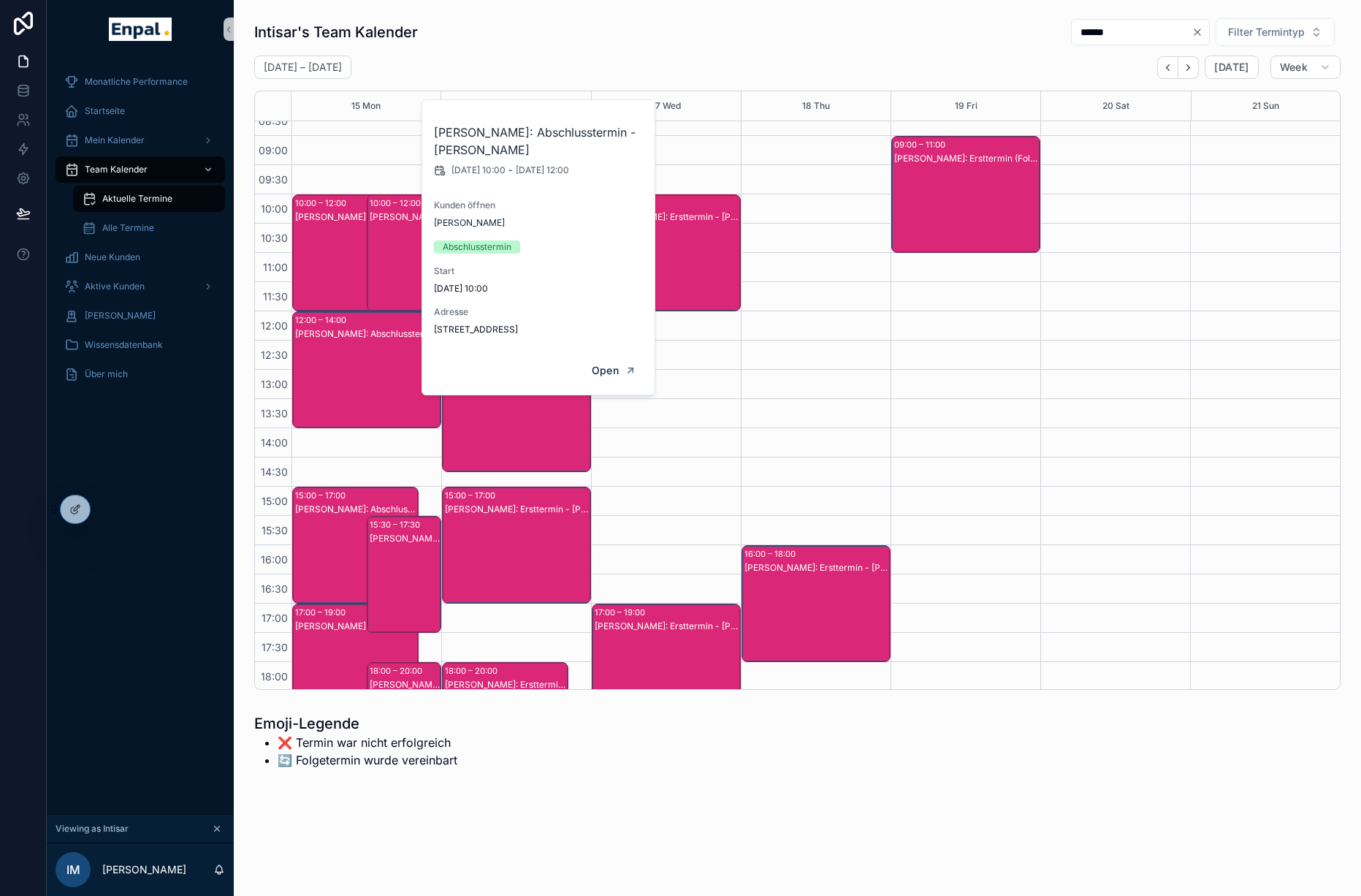
click at [398, 246] on div "[PERSON_NAME]: Ersttermin - [PERSON_NAME]" at bounding box center [405, 268] width 70 height 114
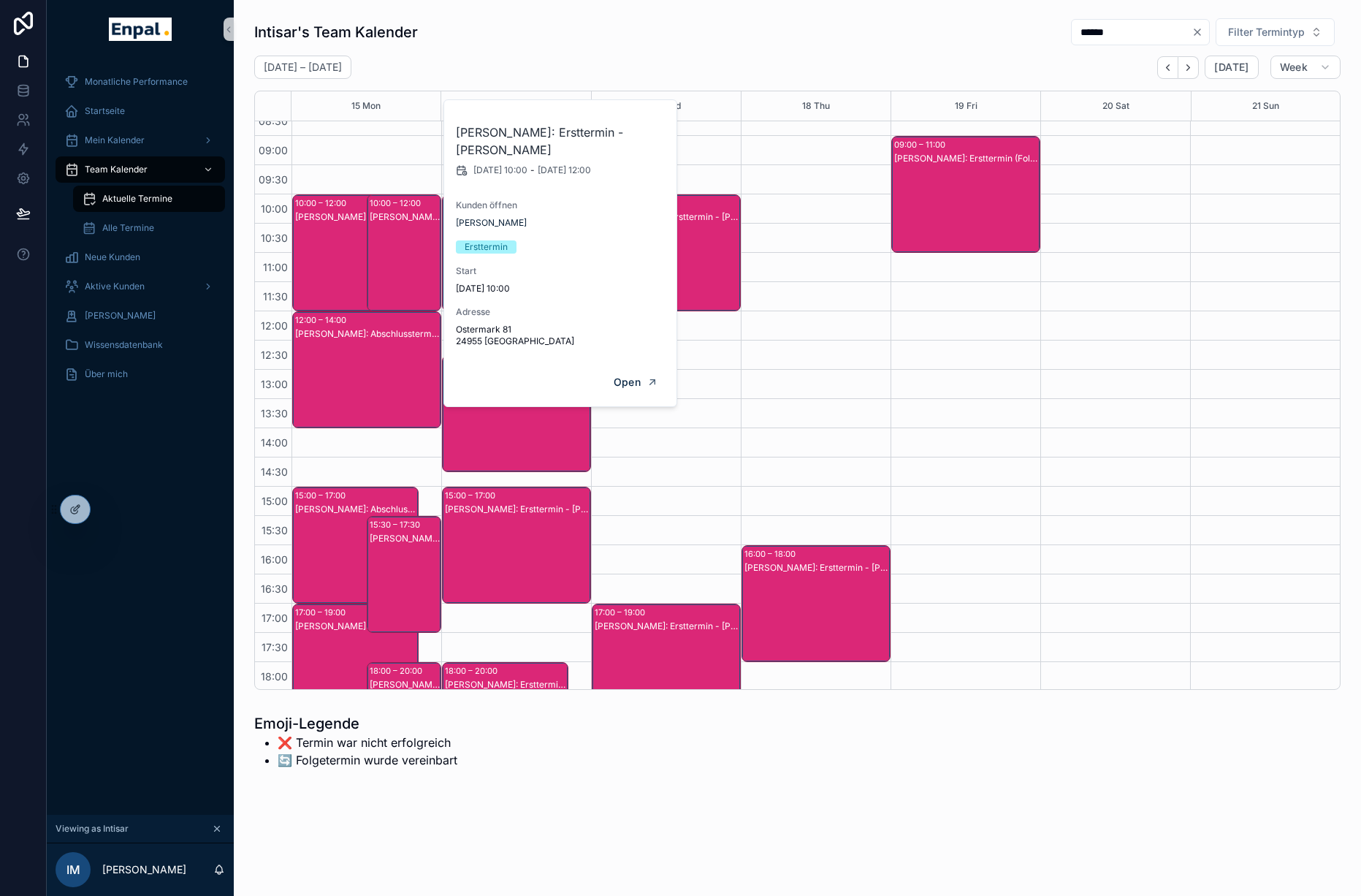
click at [346, 244] on div "[PERSON_NAME]: Abschlusstermin - [PERSON_NAME]" at bounding box center [356, 268] width 122 height 114
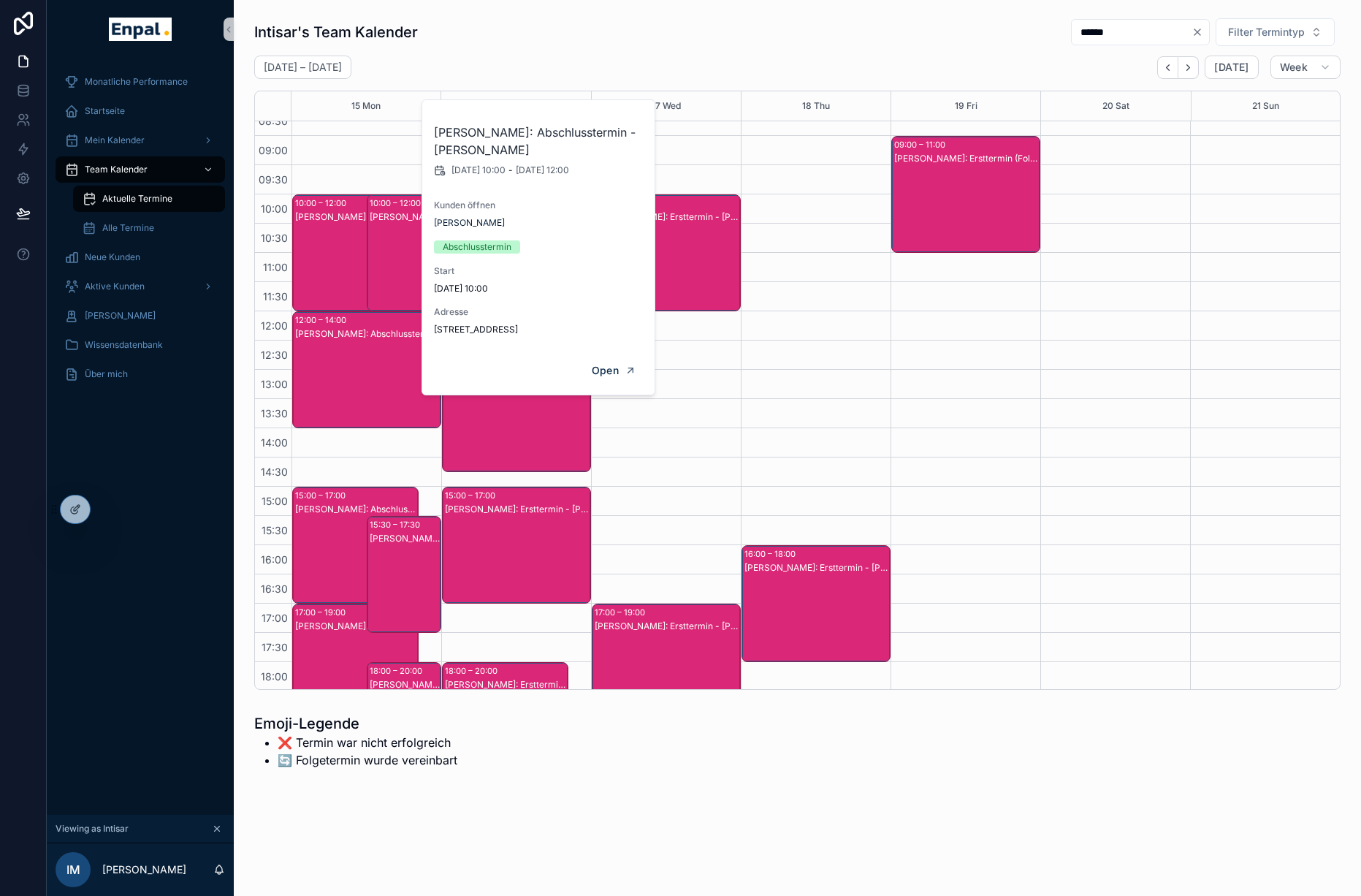
click at [401, 247] on div "[PERSON_NAME]: Ersttermin - [PERSON_NAME]" at bounding box center [405, 268] width 70 height 114
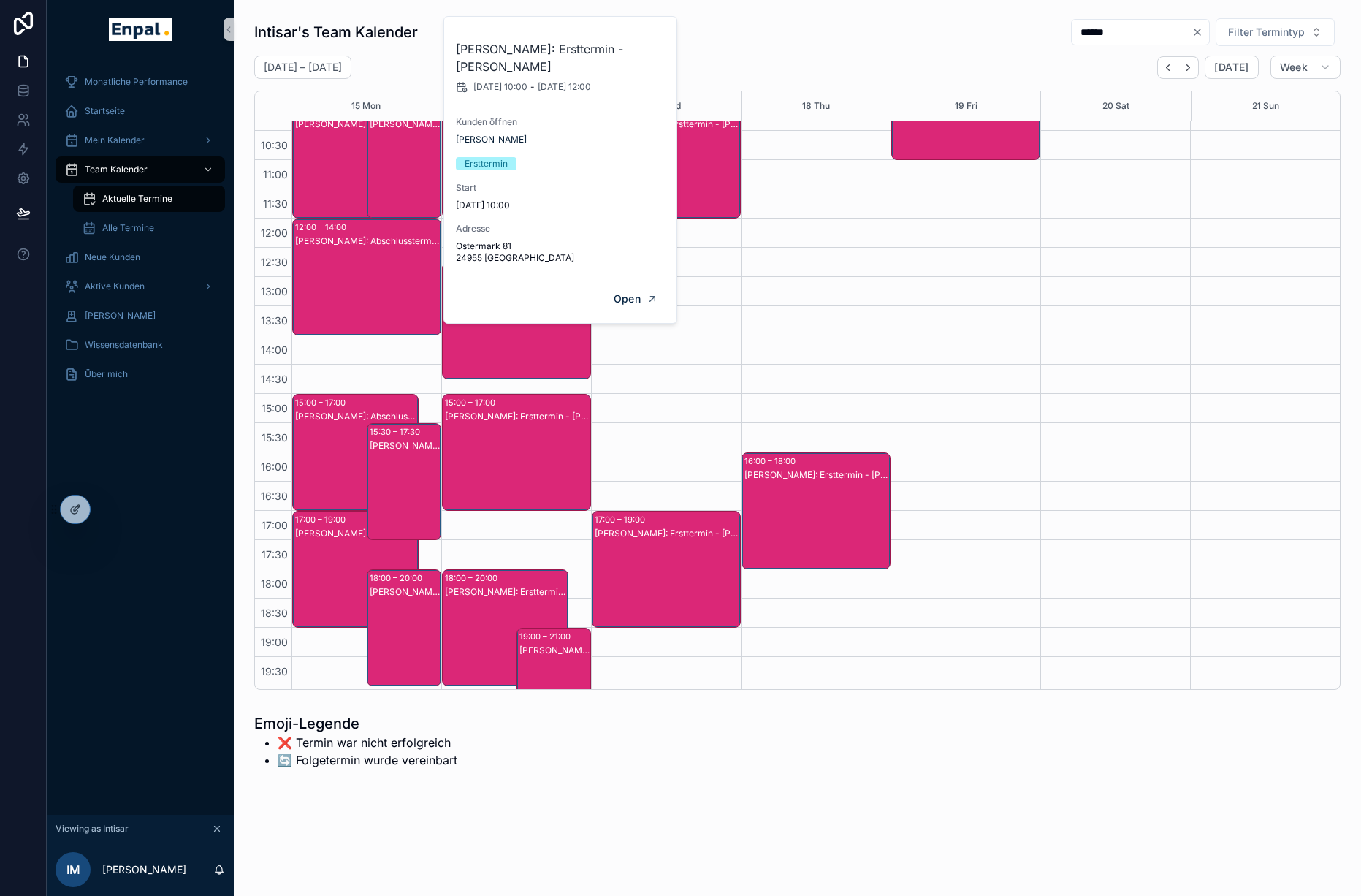
scroll to position [198, 0]
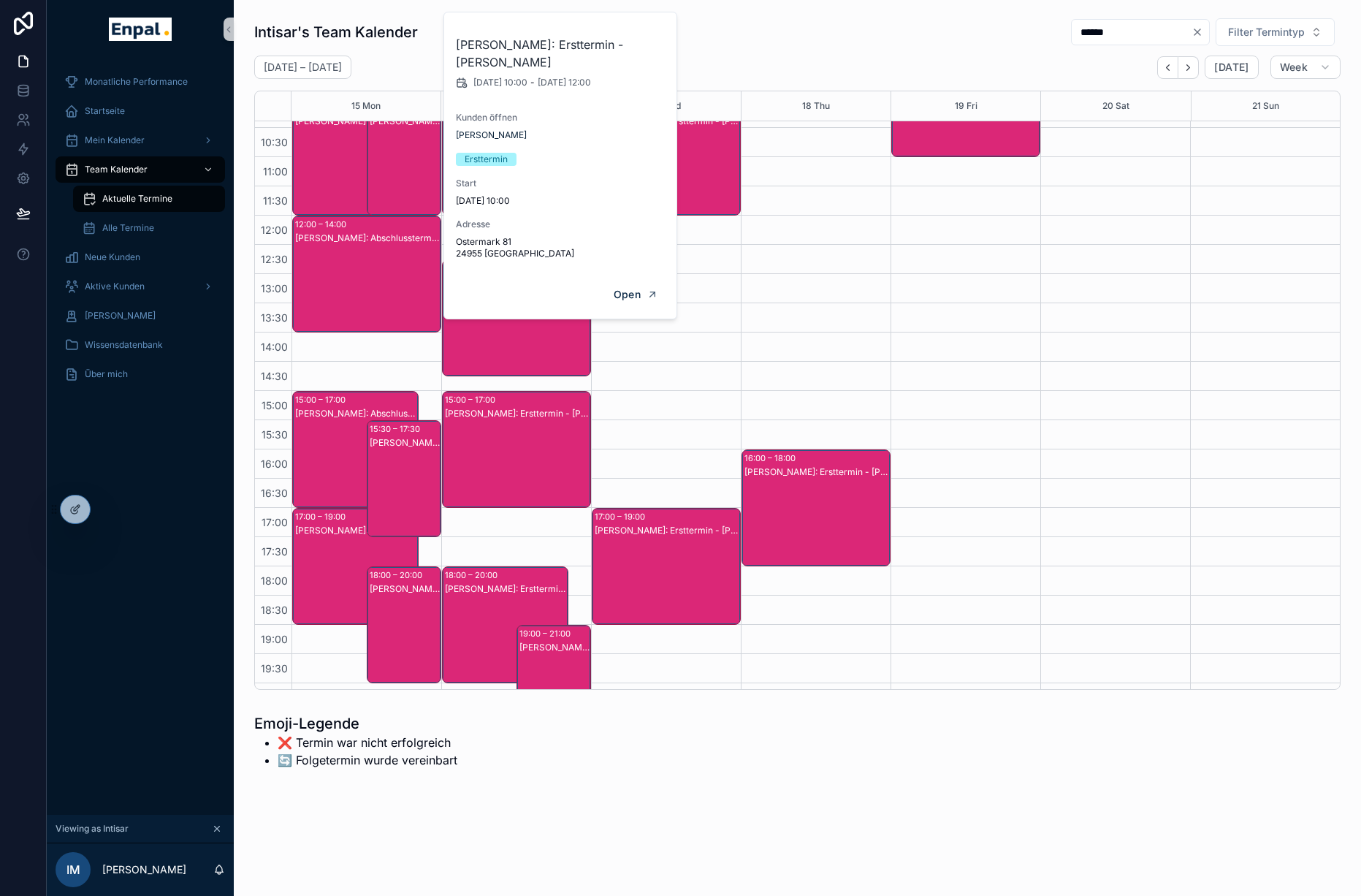
click at [394, 456] on div "[PERSON_NAME]: Ersttermin - [PERSON_NAME]" at bounding box center [405, 493] width 70 height 114
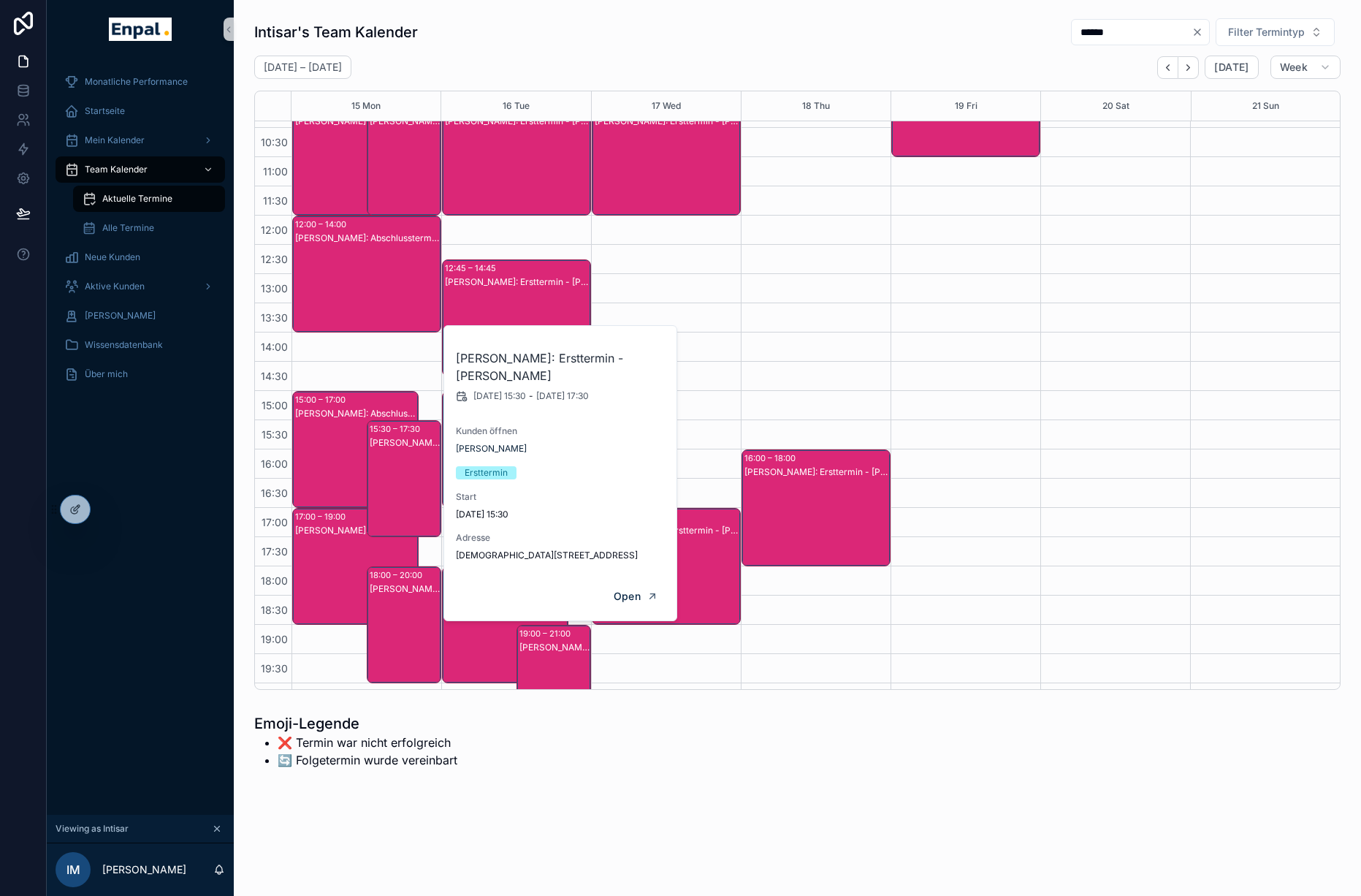
click at [393, 580] on div "18:00 – 20:00" at bounding box center [398, 575] width 56 height 15
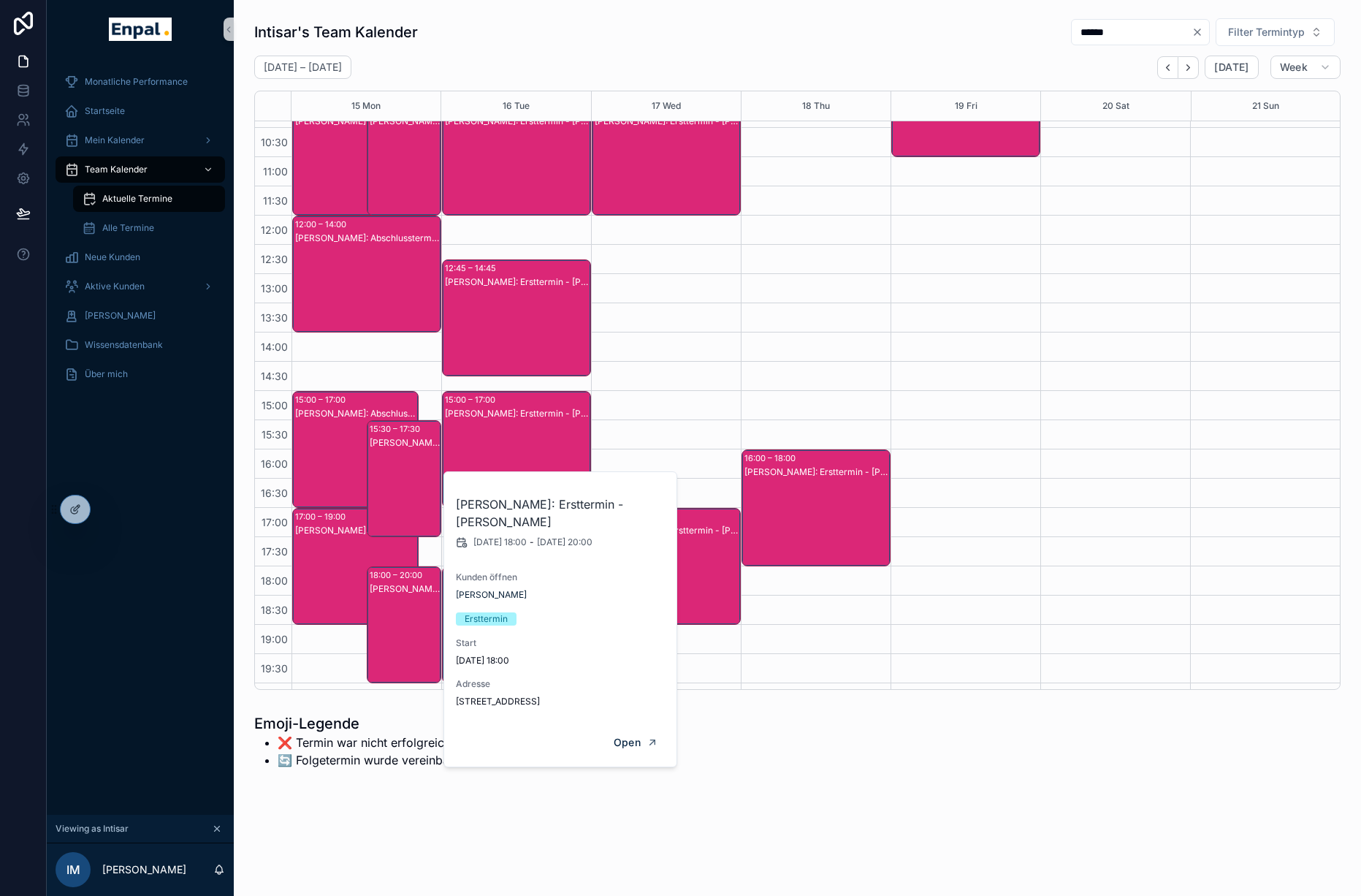
click at [340, 554] on div "[PERSON_NAME]: Abschlusstermin - [PERSON_NAME]" at bounding box center [356, 581] width 122 height 114
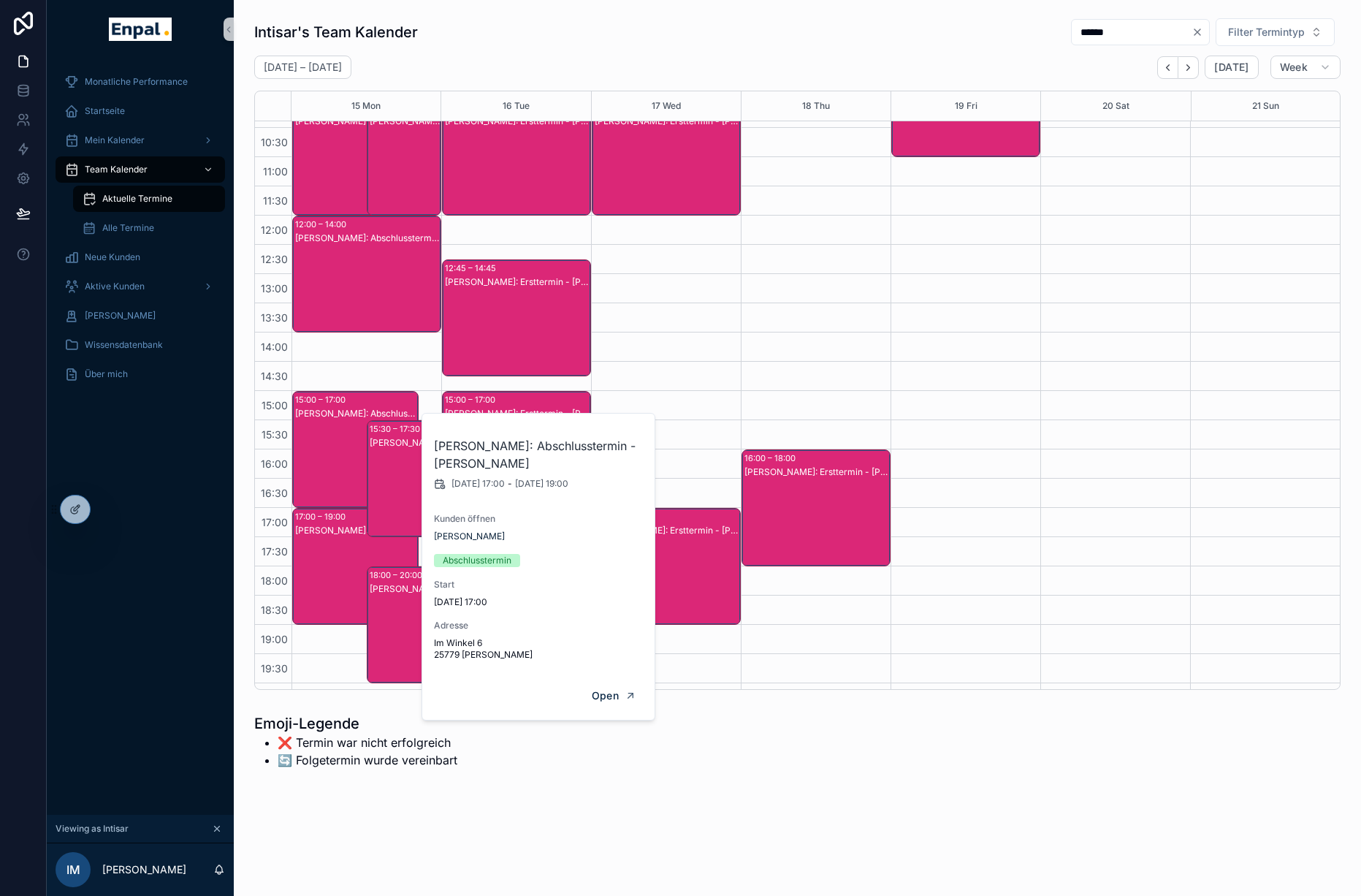
click at [352, 458] on div "[PERSON_NAME]: Abschlusstermin - [PERSON_NAME]" at bounding box center [356, 464] width 122 height 114
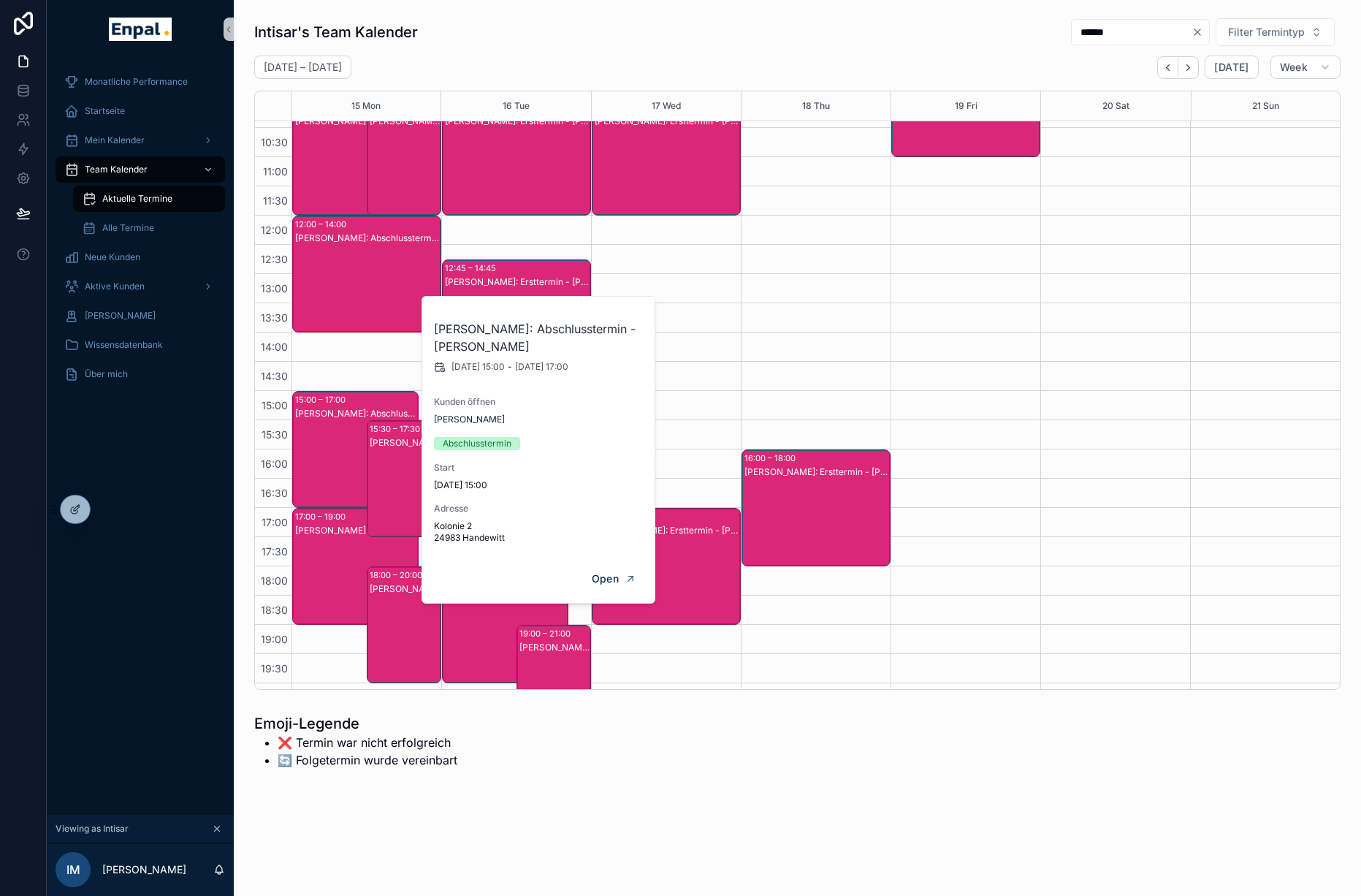
click at [332, 539] on div "[PERSON_NAME]: Abschlusstermin - [PERSON_NAME]" at bounding box center [356, 581] width 122 height 114
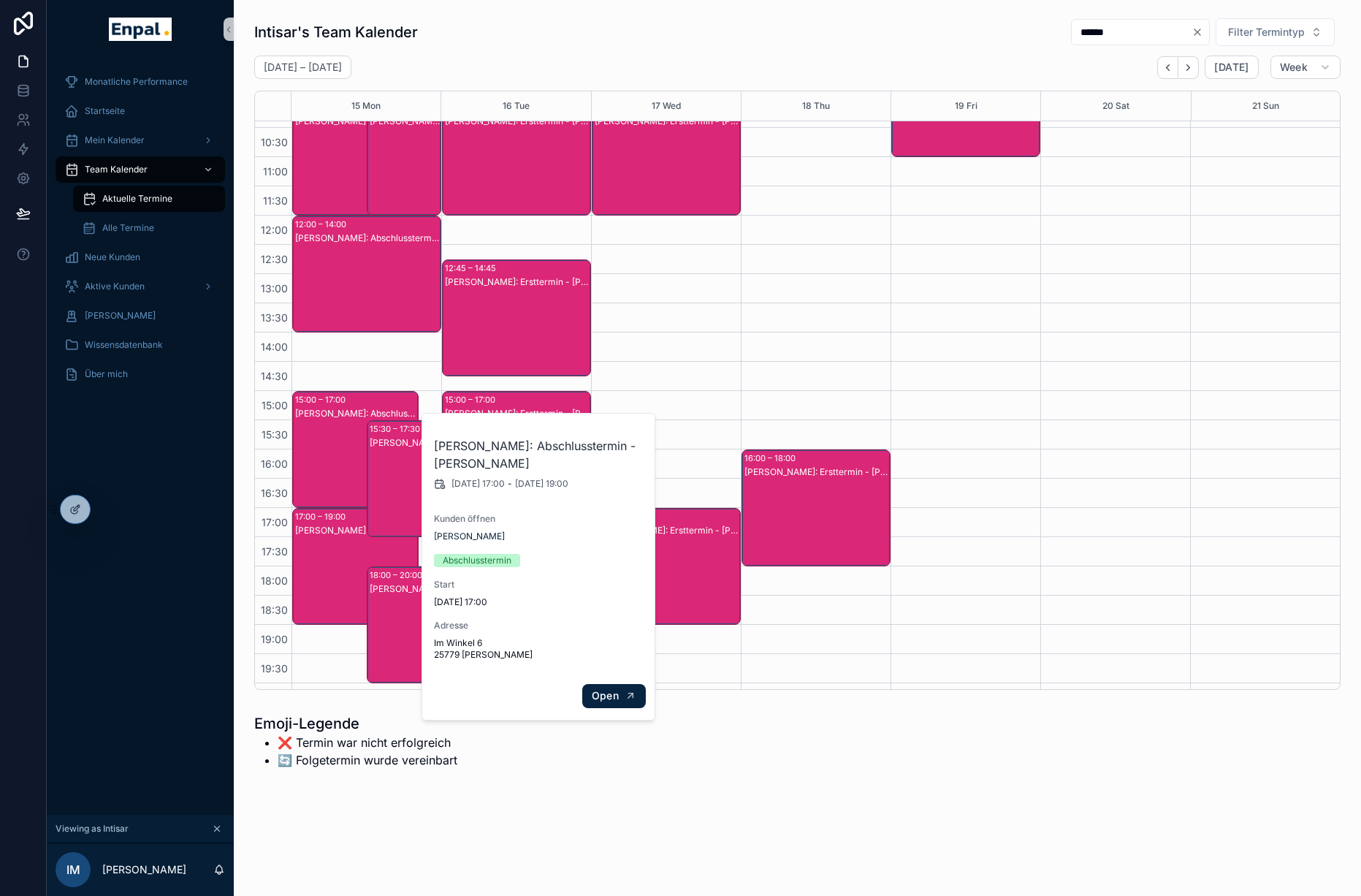
click at [609, 695] on span "Open" at bounding box center [605, 695] width 27 height 13
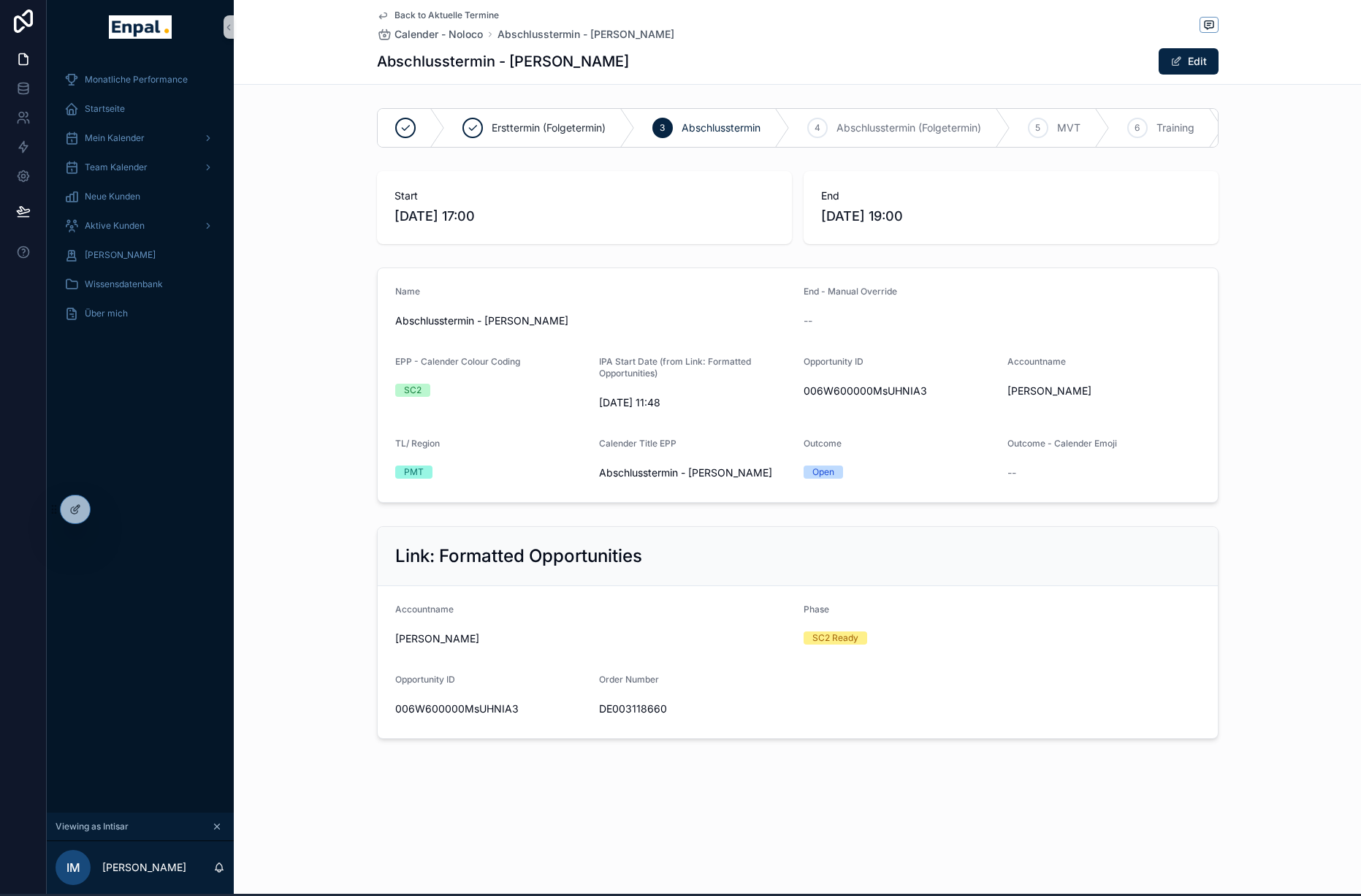
scroll to position [2, 0]
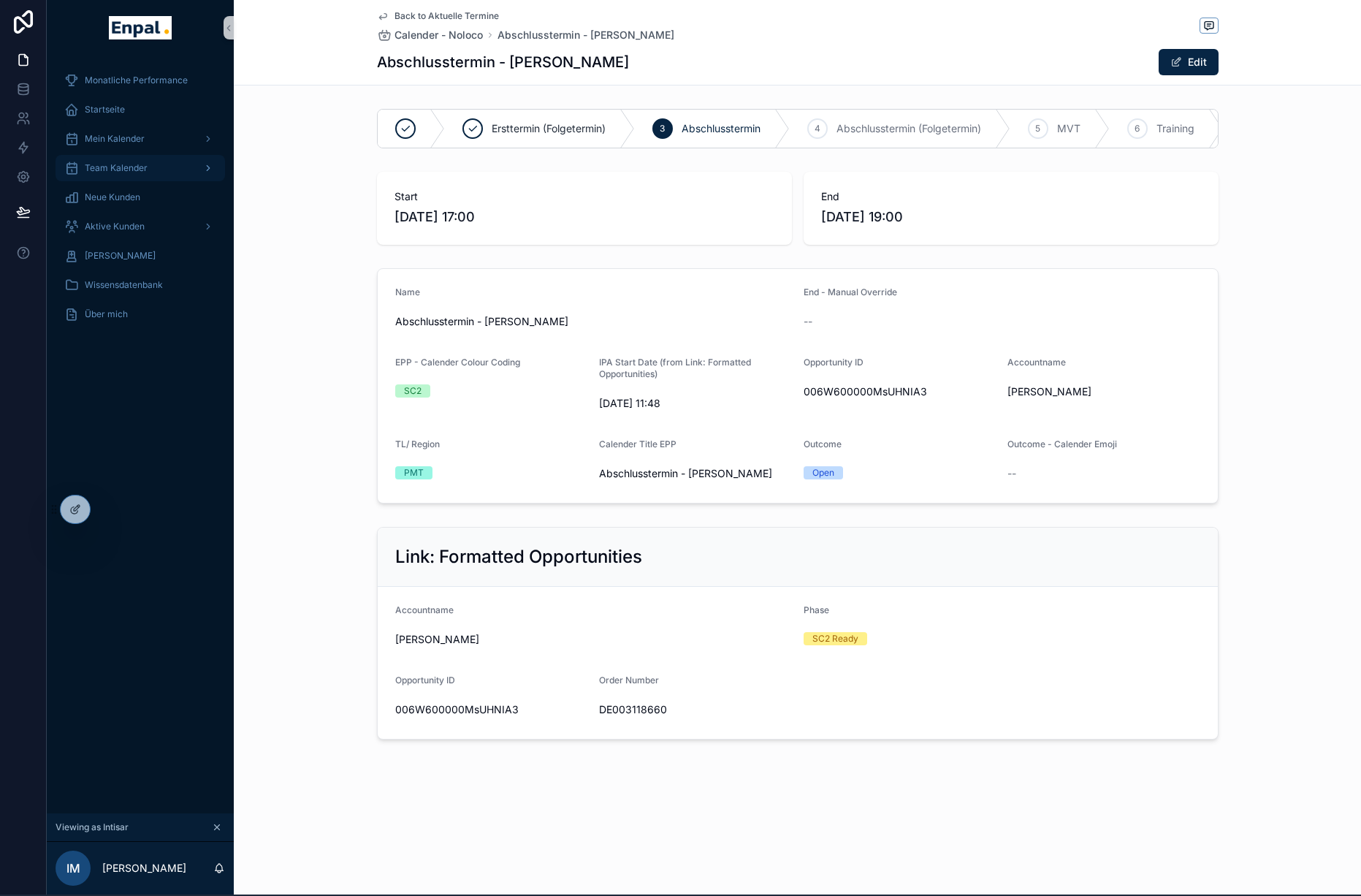
click at [137, 162] on div "Team Kalender" at bounding box center [140, 168] width 152 height 23
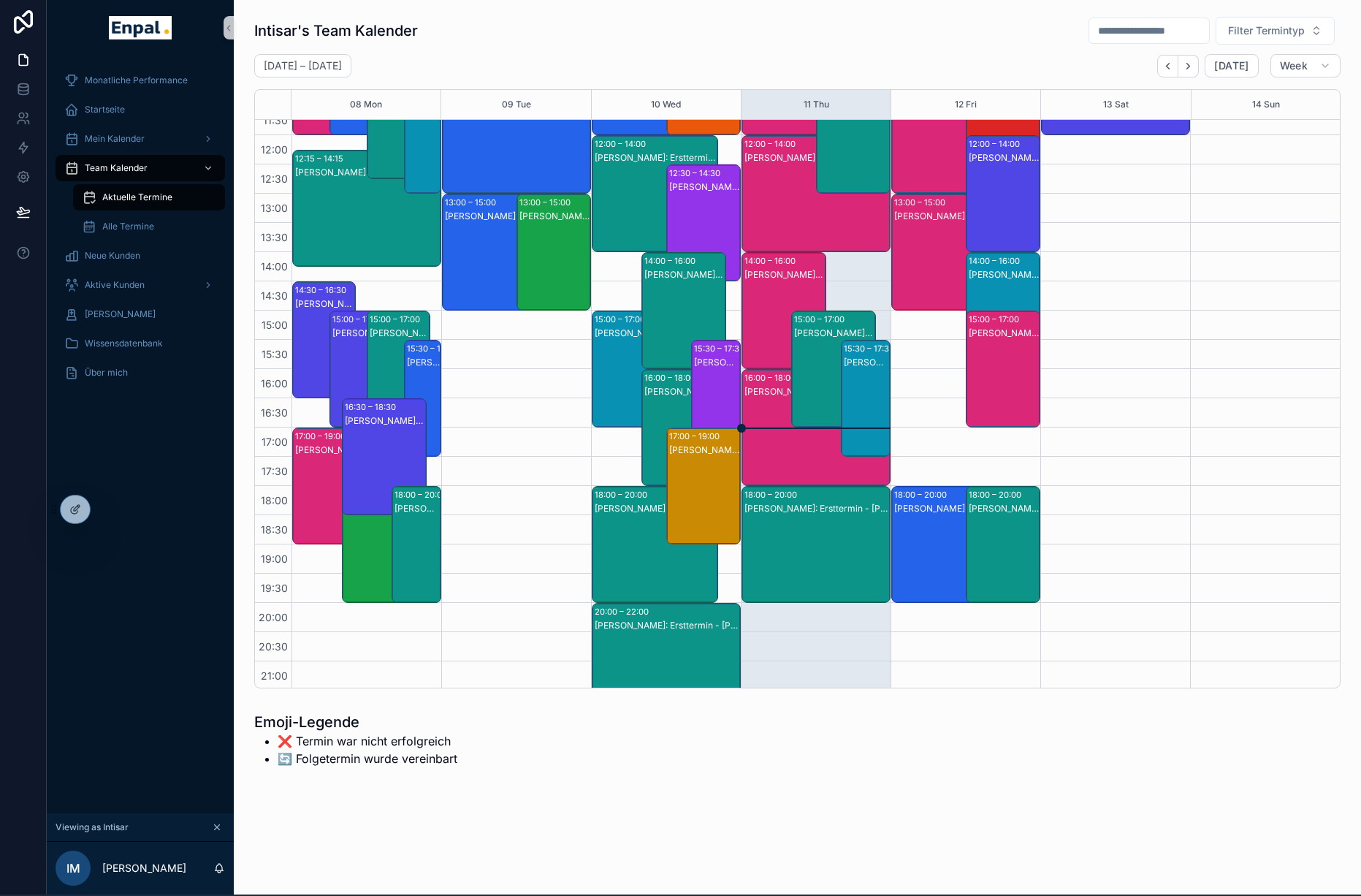
scroll to position [80, 0]
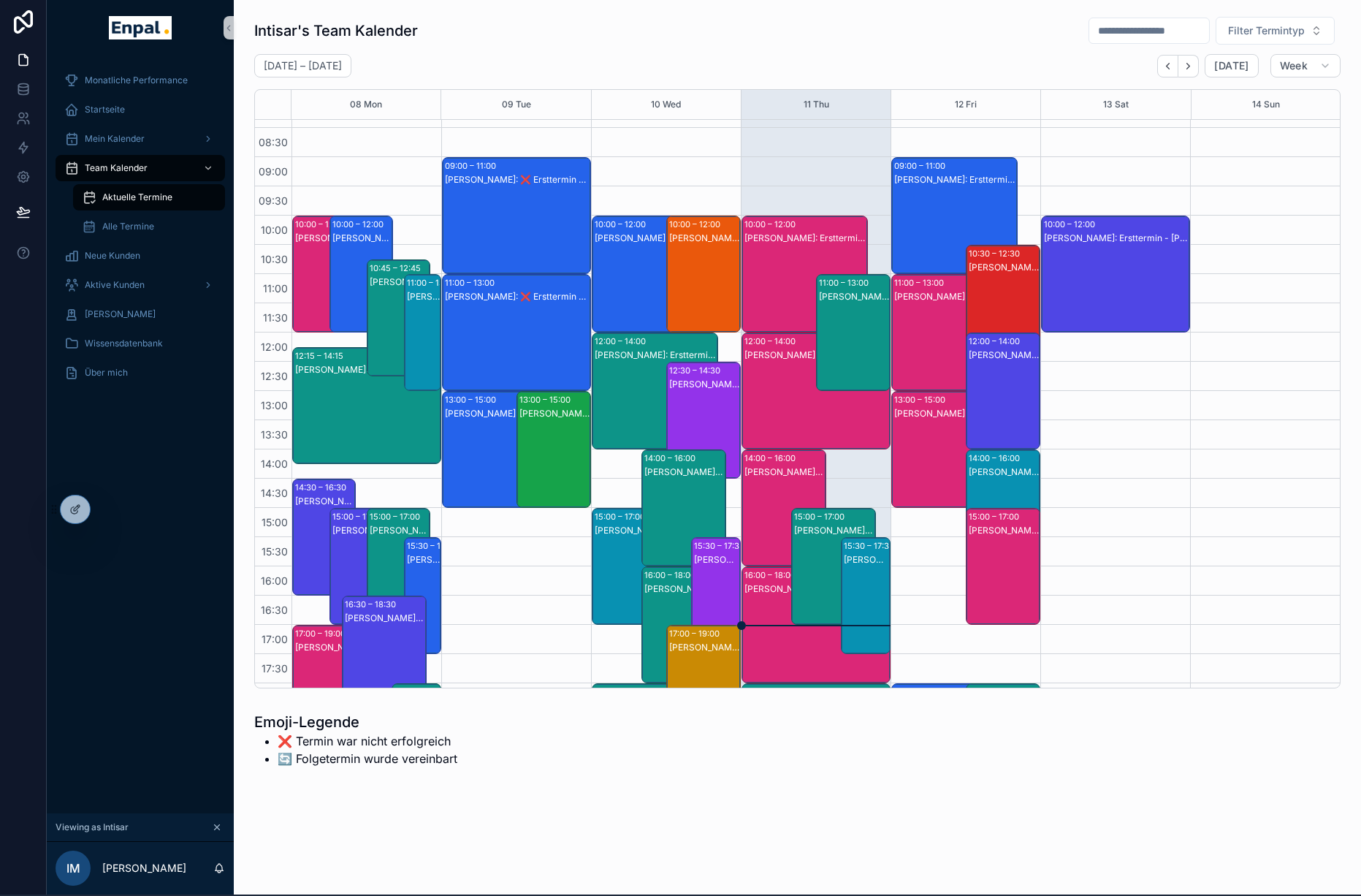
click at [1089, 17] on div "scrollable content" at bounding box center [1149, 30] width 121 height 27
click at [1089, 27] on input "scrollable content" at bounding box center [1150, 30] width 120 height 20
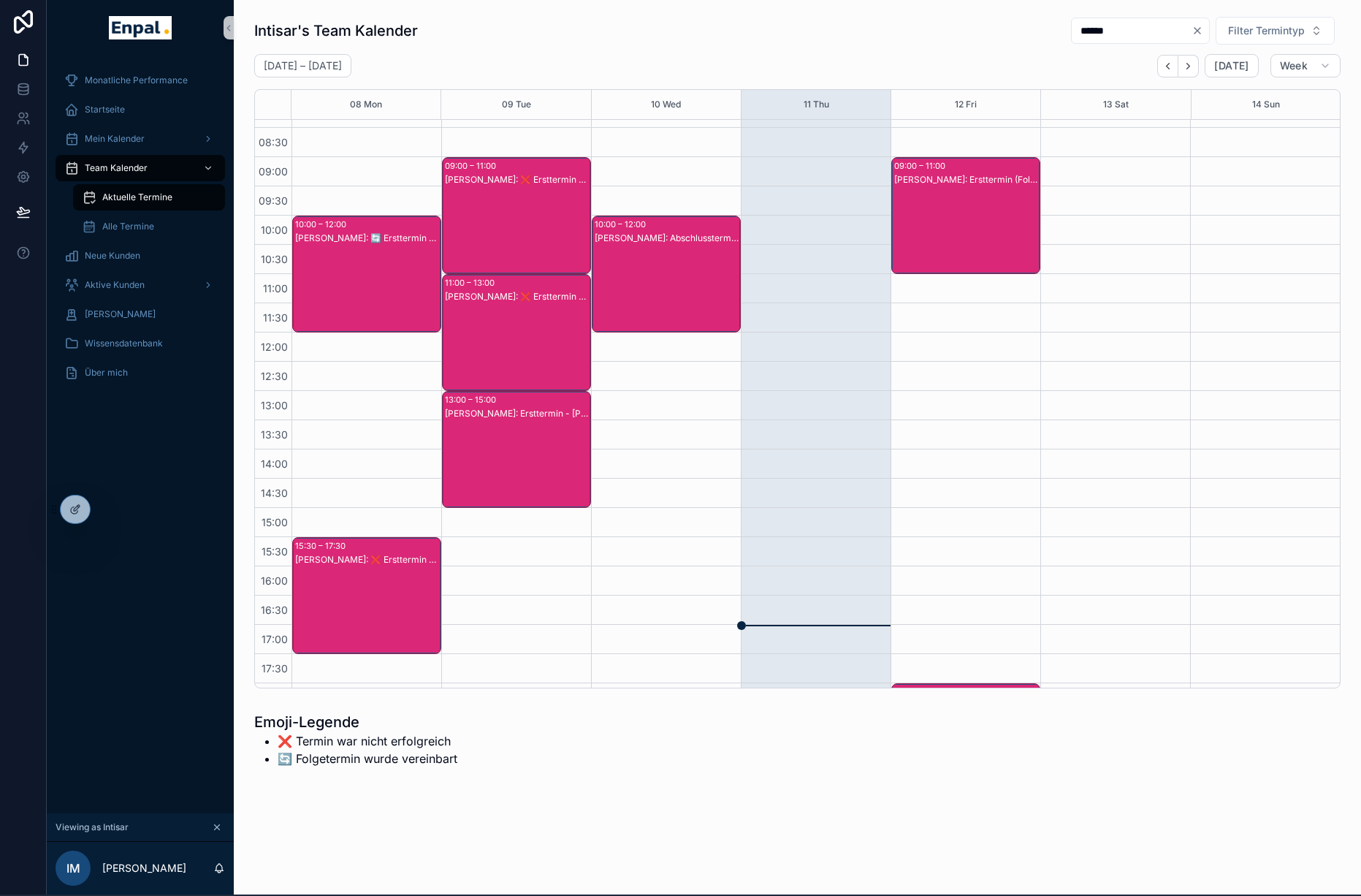
type input "******"
drag, startPoint x: 1017, startPoint y: 42, endPoint x: 907, endPoint y: 33, distance: 110.4
click at [907, 33] on div "Intisar's Team Kalender ****** Filter Termintyp" at bounding box center [798, 30] width 1086 height 29
click at [1194, 65] on icon "Next" at bounding box center [1189, 66] width 11 height 11
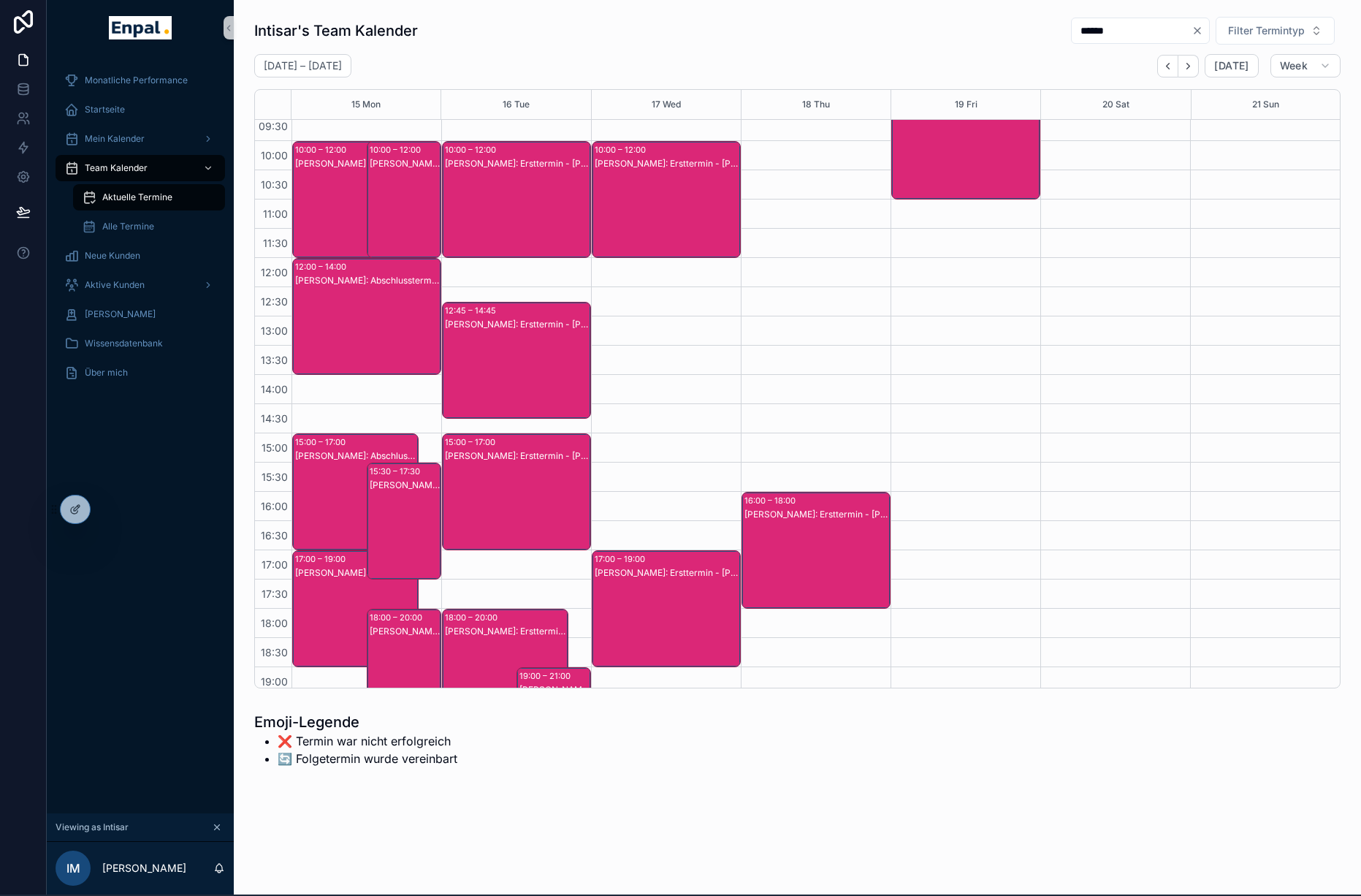
scroll to position [169, 0]
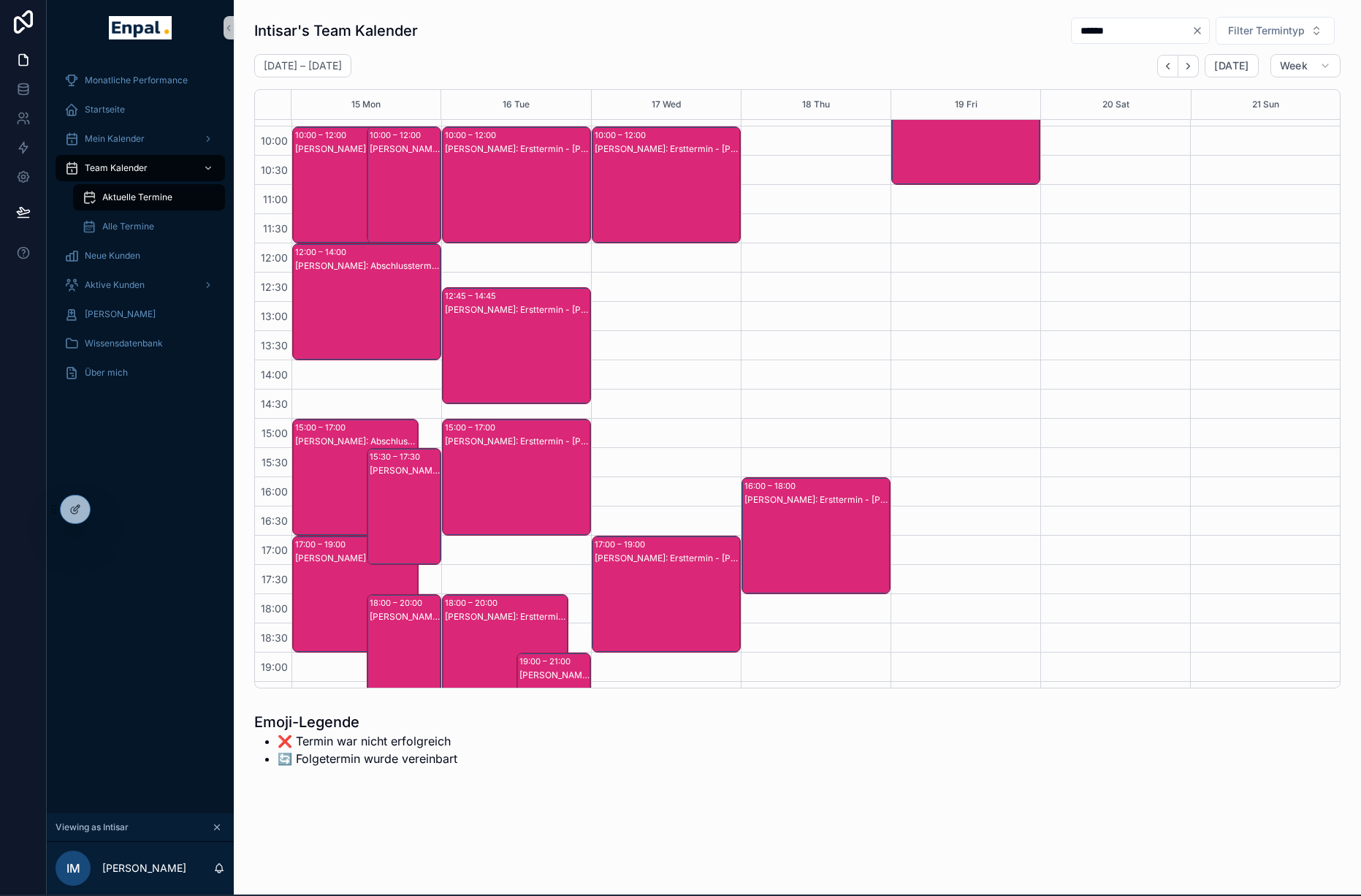
click at [343, 431] on div "15:00 – 17:00" at bounding box center [322, 427] width 54 height 15
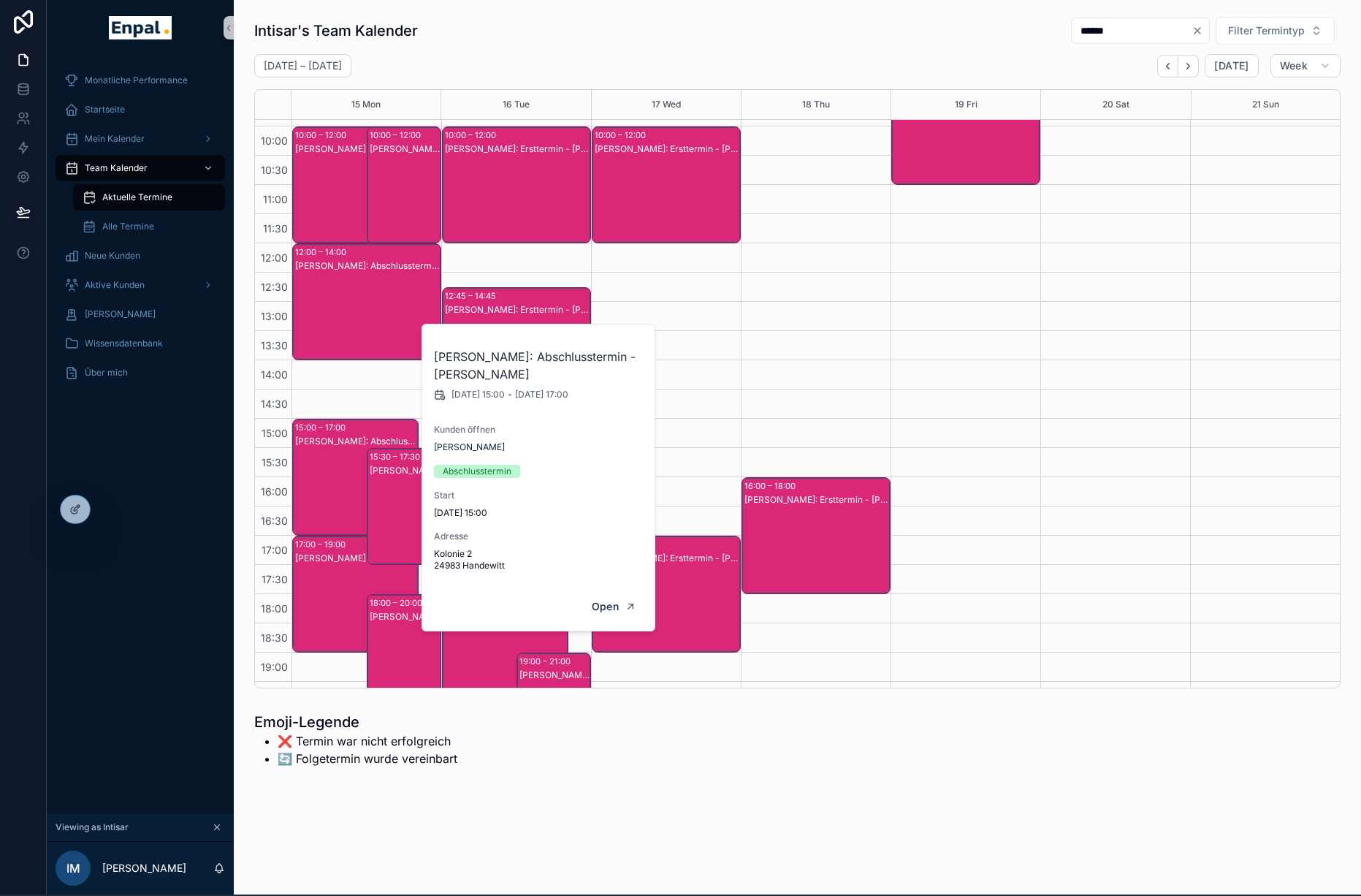
click at [335, 559] on div "[PERSON_NAME]: Abschlusstermin - [PERSON_NAME]" at bounding box center [356, 558] width 122 height 12
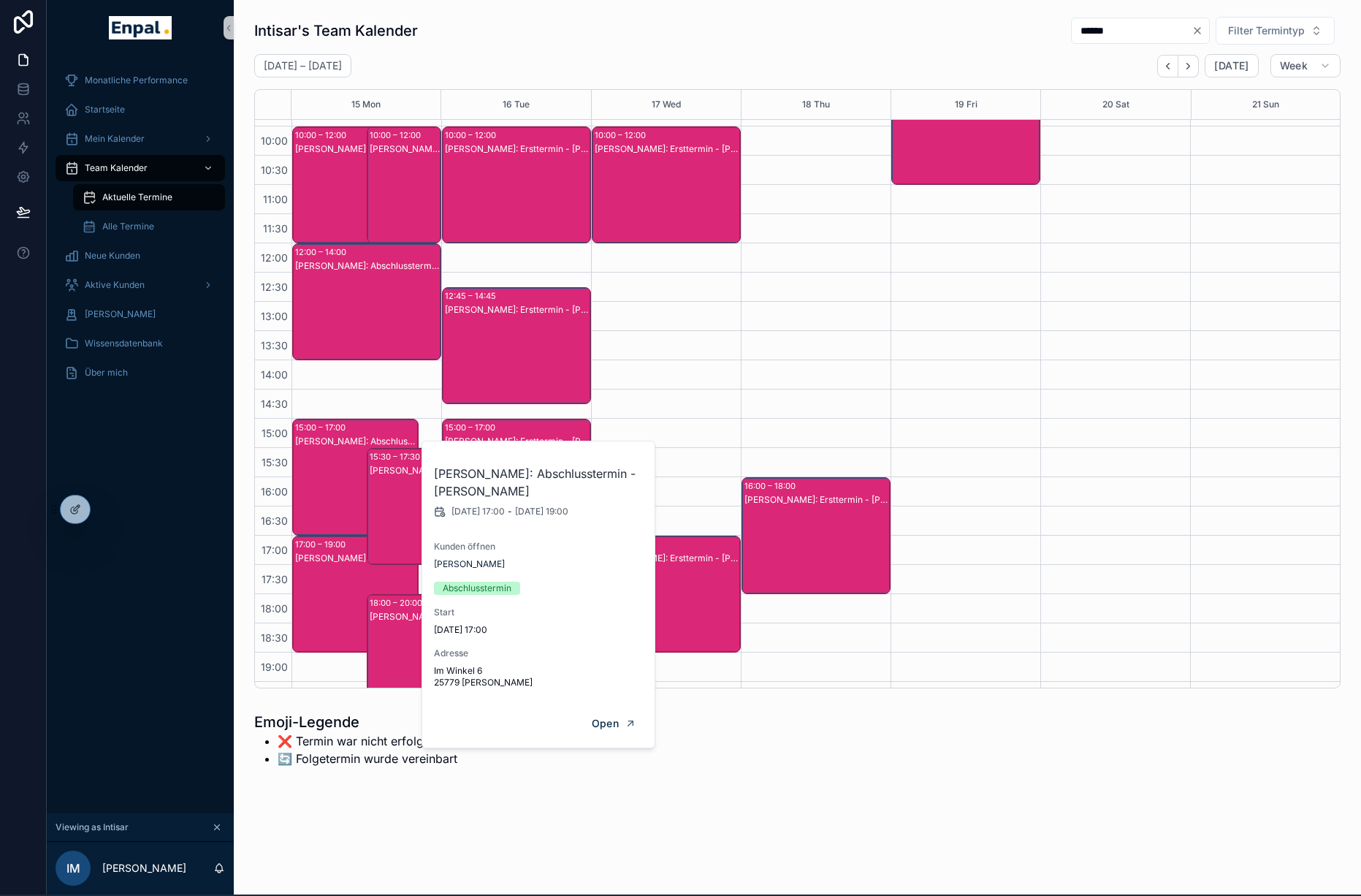
click at [331, 494] on div "[PERSON_NAME]: Abschlusstermin - [PERSON_NAME]" at bounding box center [356, 492] width 122 height 114
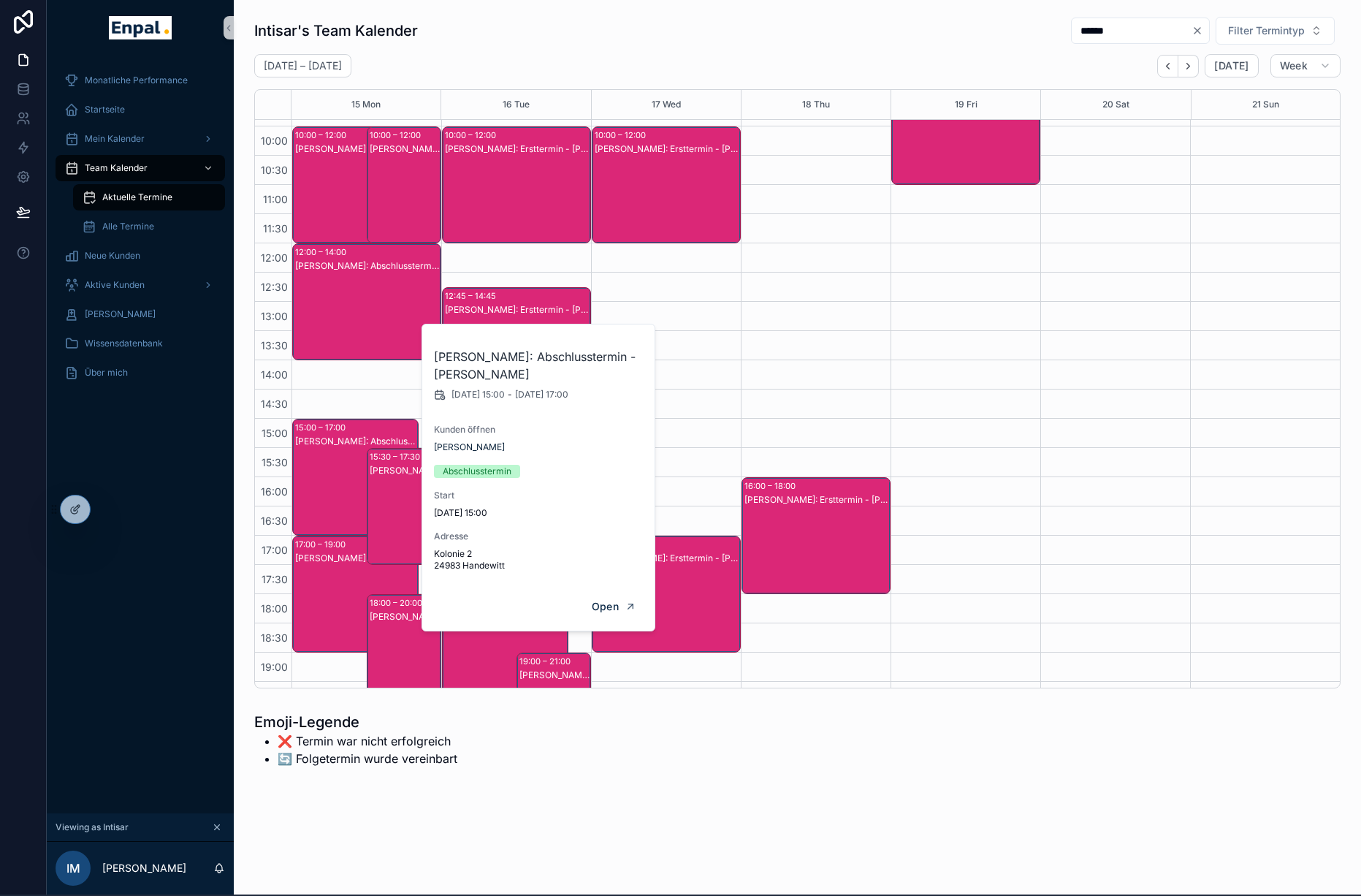
click at [330, 564] on div "[PERSON_NAME]: Abschlusstermin - [PERSON_NAME]" at bounding box center [356, 558] width 122 height 12
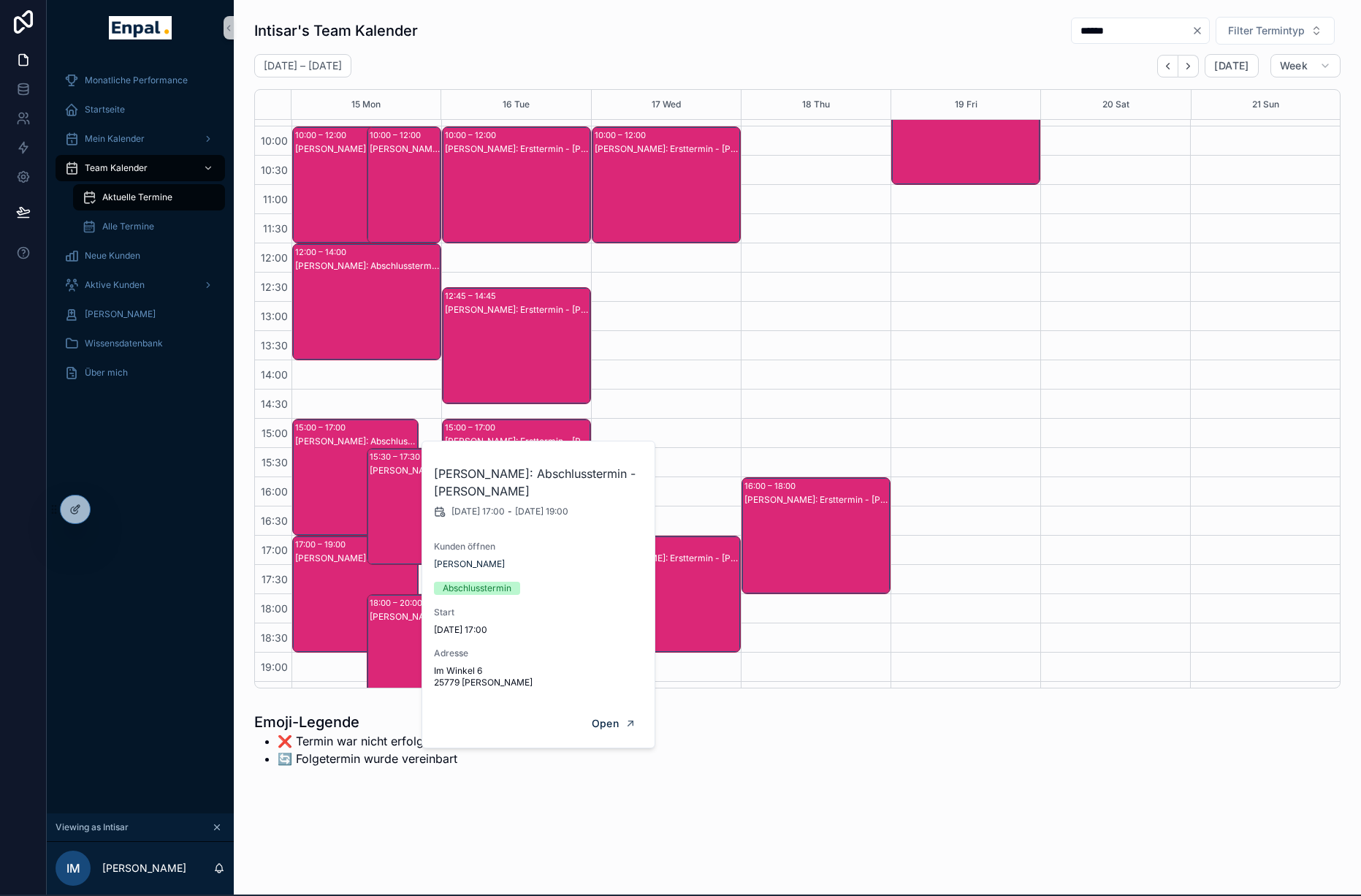
click at [328, 497] on div "[PERSON_NAME]: Abschlusstermin - [PERSON_NAME]" at bounding box center [356, 492] width 122 height 114
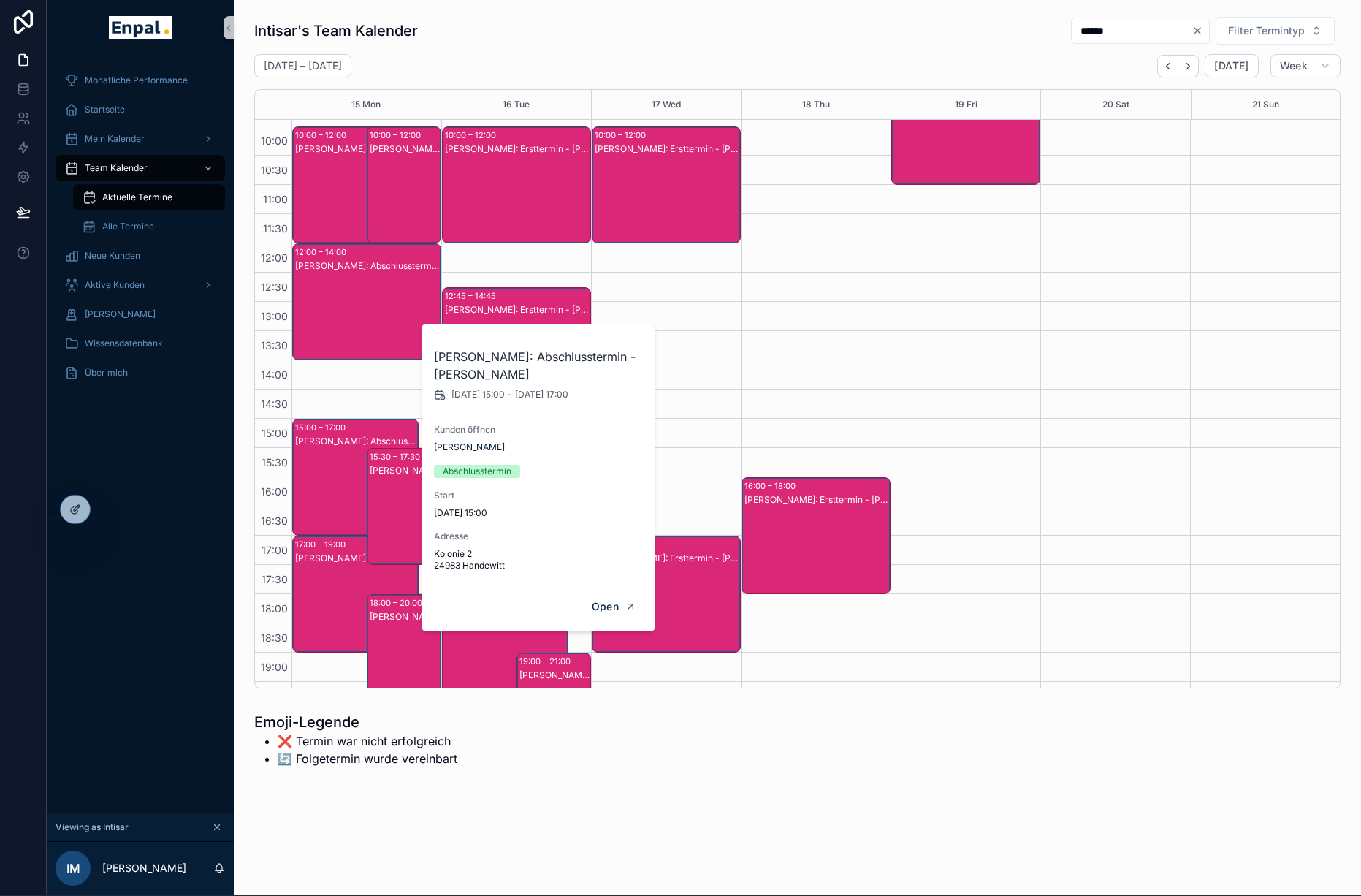
click at [336, 575] on div "[PERSON_NAME]: Abschlusstermin - [PERSON_NAME]" at bounding box center [356, 609] width 122 height 114
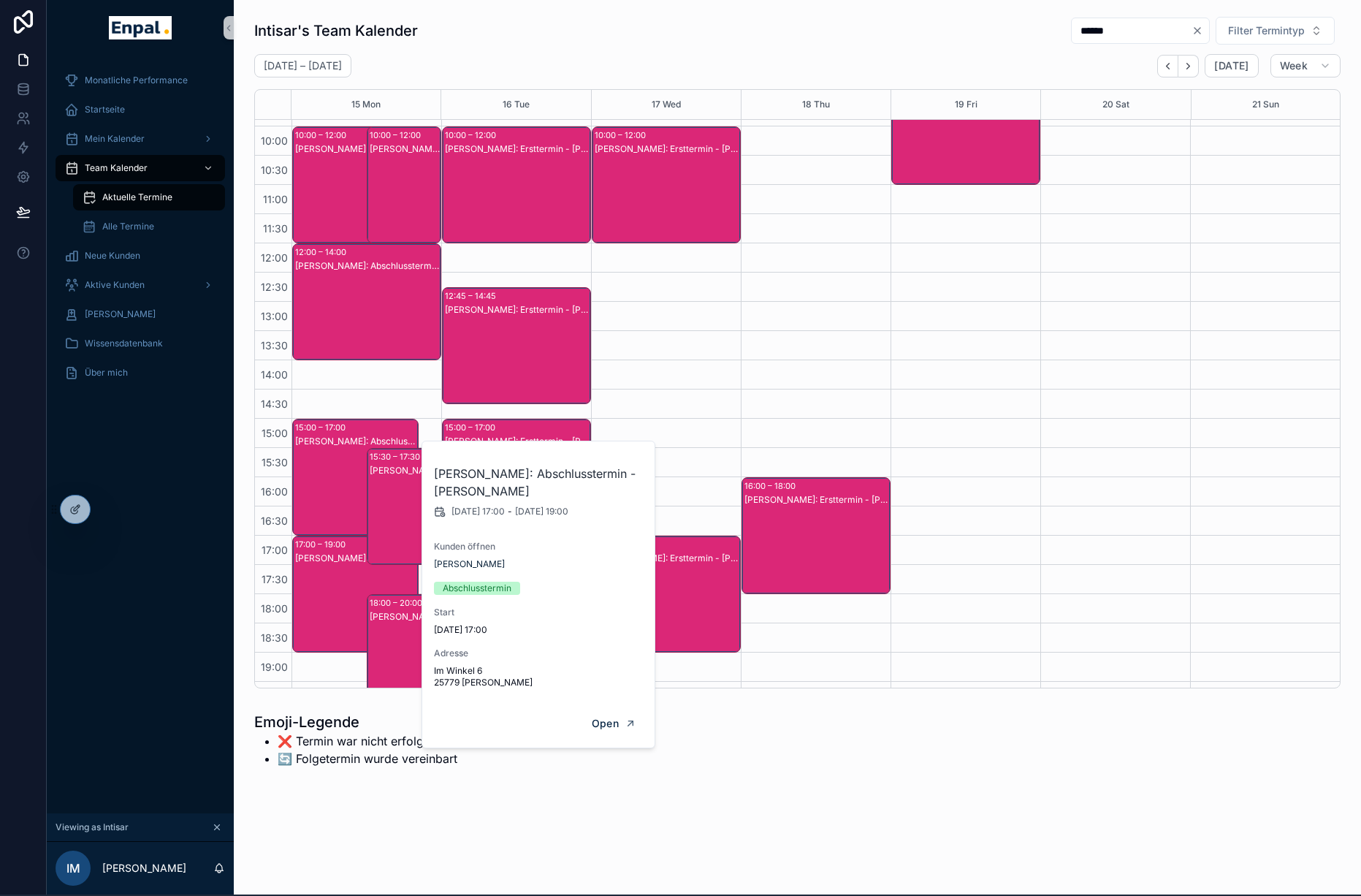
click at [328, 493] on div "[PERSON_NAME]: Abschlusstermin - [PERSON_NAME]" at bounding box center [356, 492] width 122 height 114
